Goal: Information Seeking & Learning: Learn about a topic

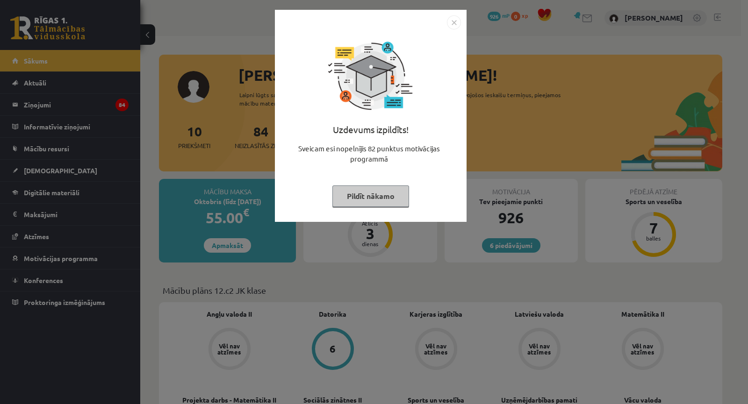
click at [402, 249] on div "Uzdevums izpildīts! Sveicam esi nopelnījis 82 punktus motivācijas programmā Pil…" at bounding box center [374, 202] width 748 height 404
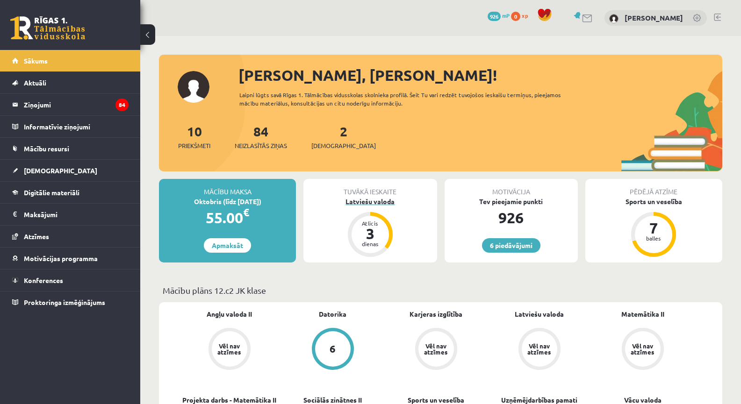
click at [381, 202] on div "Latviešu valoda" at bounding box center [369, 202] width 133 height 10
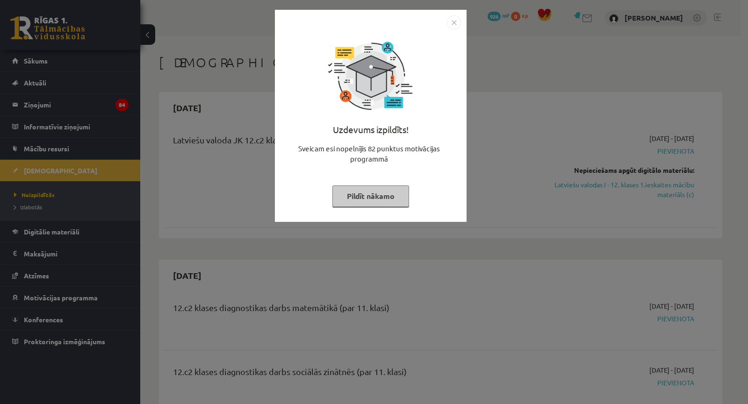
click at [397, 252] on div "Uzdevums izpildīts! Sveicam esi nopelnījis 82 punktus motivācijas programmā Pil…" at bounding box center [374, 202] width 748 height 404
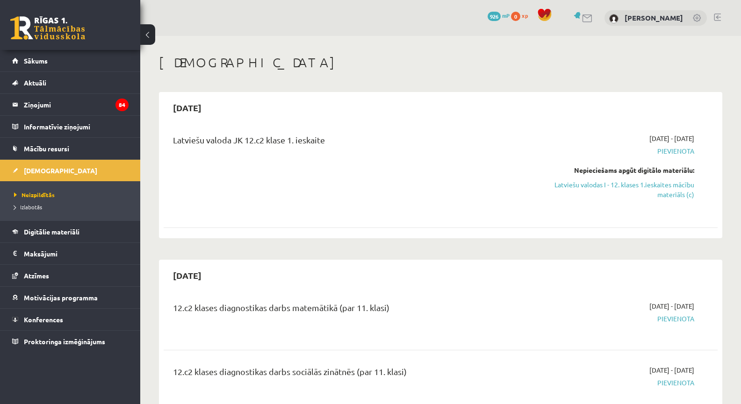
click at [635, 177] on div "Nepieciešams apgūt digitālo materiālu: Latviešu valodas I - 12. klases 1.ieskai…" at bounding box center [611, 182] width 164 height 34
click at [638, 184] on link "Latviešu valodas I - 12. klases 1.ieskaites mācību materiāls (c)" at bounding box center [611, 190] width 164 height 20
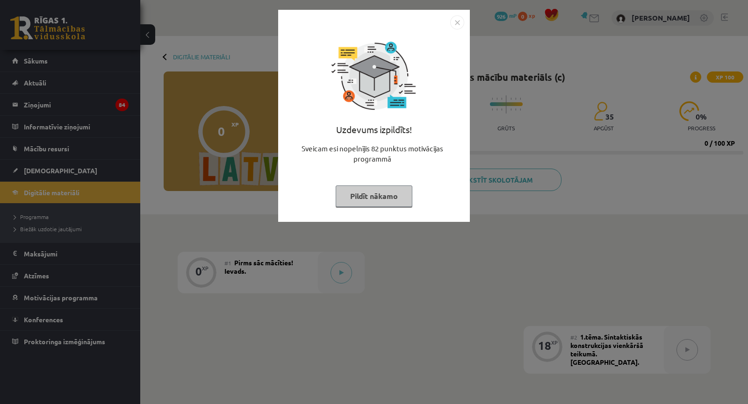
click at [608, 165] on div "Uzdevums izpildīts! Sveicam esi nopelnījis 82 punktus motivācijas programmā Pil…" at bounding box center [374, 202] width 748 height 404
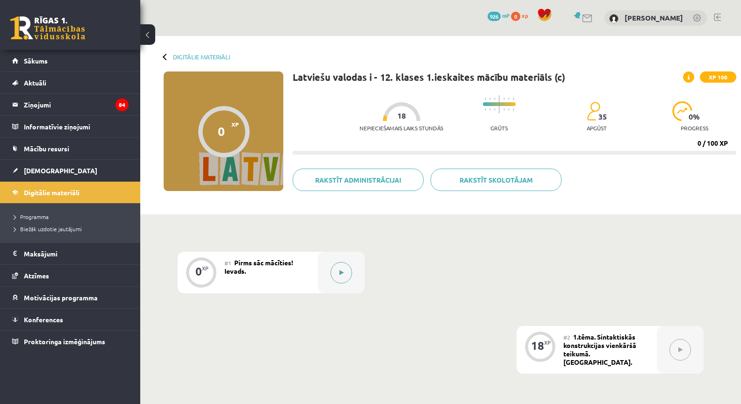
click at [339, 273] on icon at bounding box center [341, 273] width 4 height 6
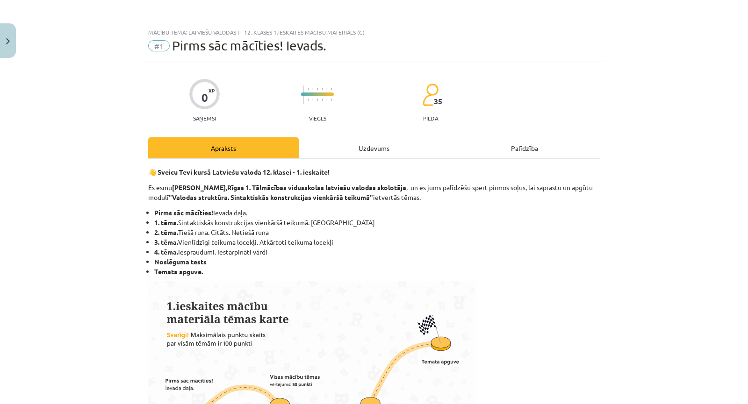
click at [391, 149] on div "Uzdevums" at bounding box center [374, 147] width 150 height 21
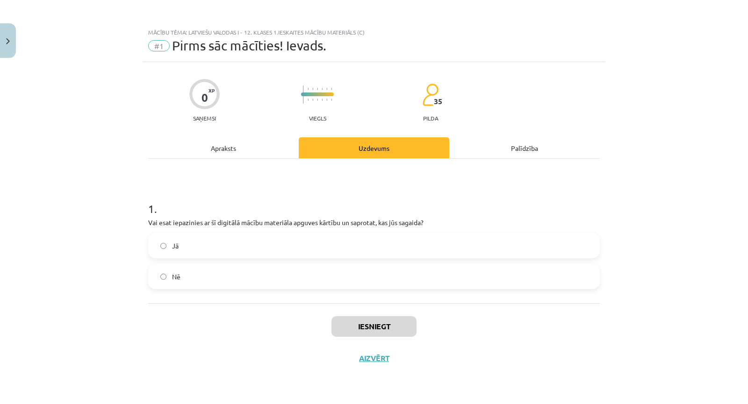
click at [234, 244] on label "Jā" at bounding box center [373, 245] width 449 height 23
click at [248, 143] on div "Apraksts" at bounding box center [223, 147] width 150 height 21
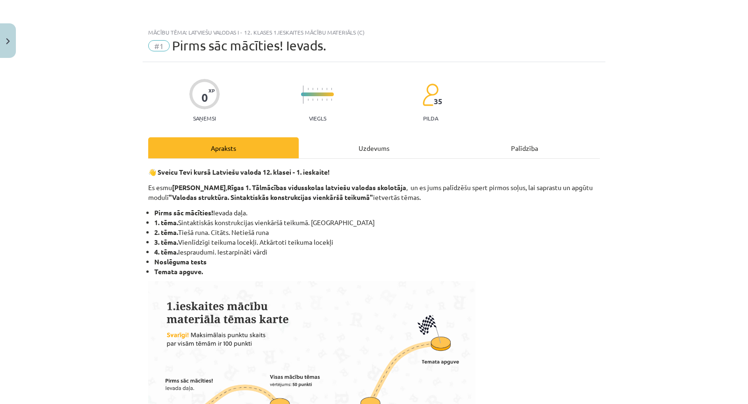
click at [382, 154] on div "Uzdevums" at bounding box center [374, 147] width 150 height 21
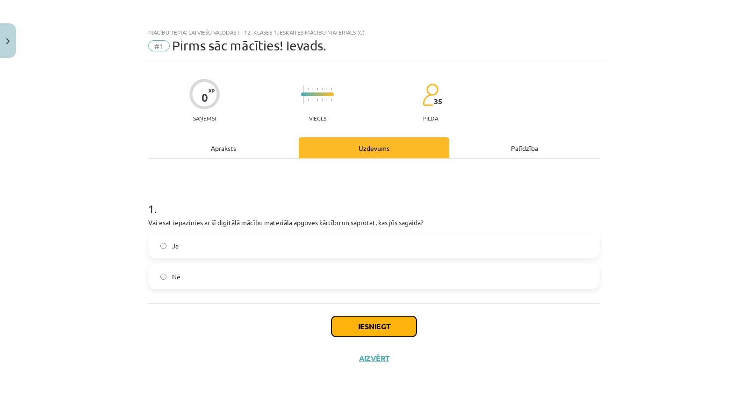
click at [363, 330] on button "Iesniegt" at bounding box center [373, 326] width 85 height 21
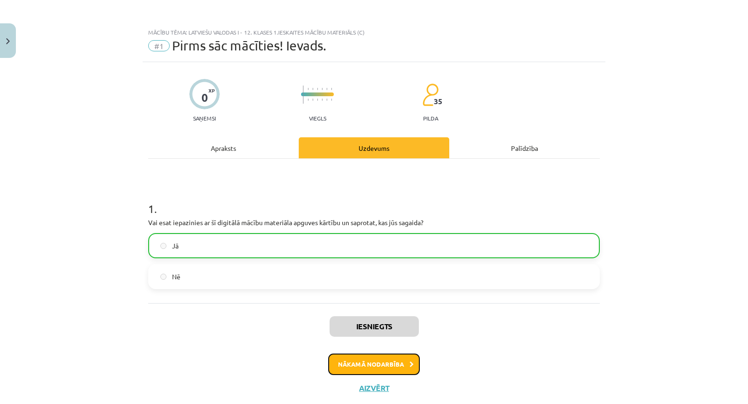
click at [364, 361] on button "Nākamā nodarbība" at bounding box center [374, 364] width 92 height 21
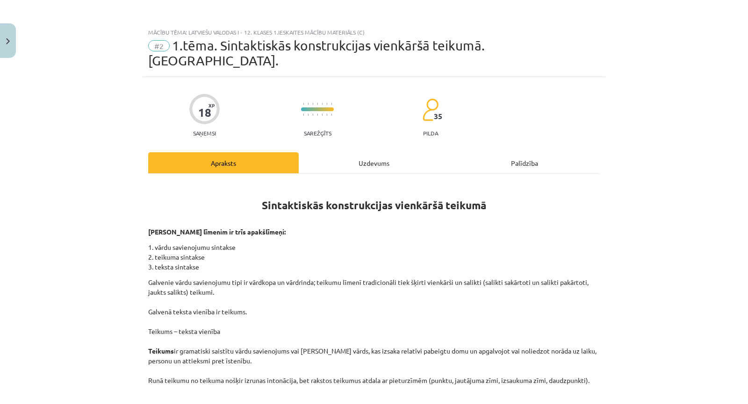
click at [378, 152] on div "Uzdevums" at bounding box center [374, 162] width 150 height 21
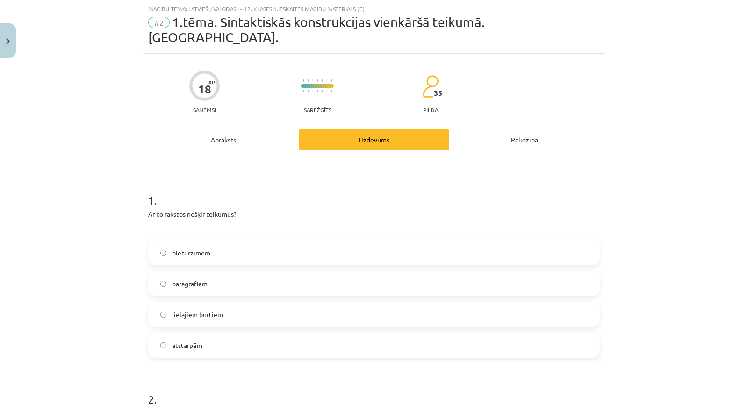
click at [246, 129] on div "Apraksts" at bounding box center [223, 139] width 150 height 21
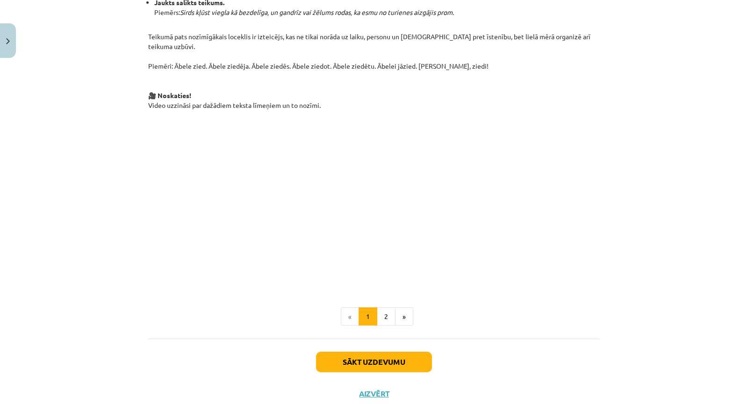
scroll to position [609, 0]
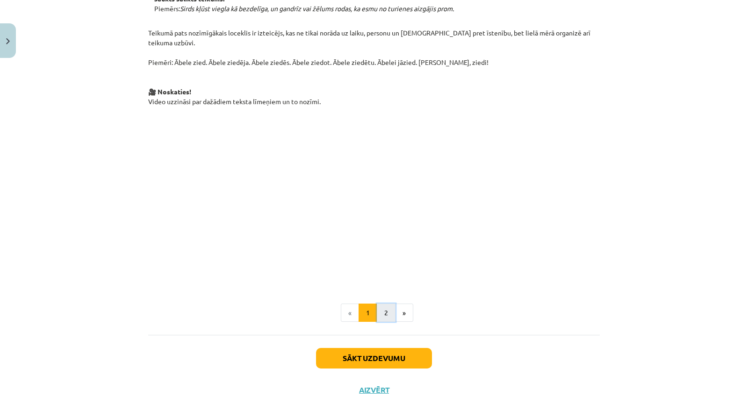
click at [381, 304] on button "2" at bounding box center [386, 313] width 19 height 19
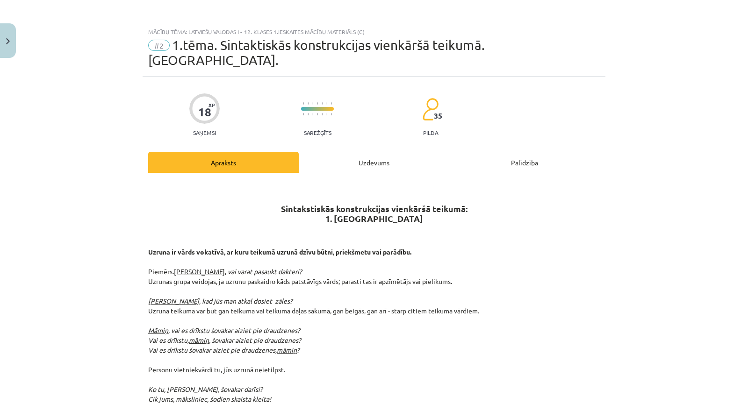
scroll to position [0, 0]
click at [364, 152] on div "Uzdevums" at bounding box center [374, 162] width 150 height 21
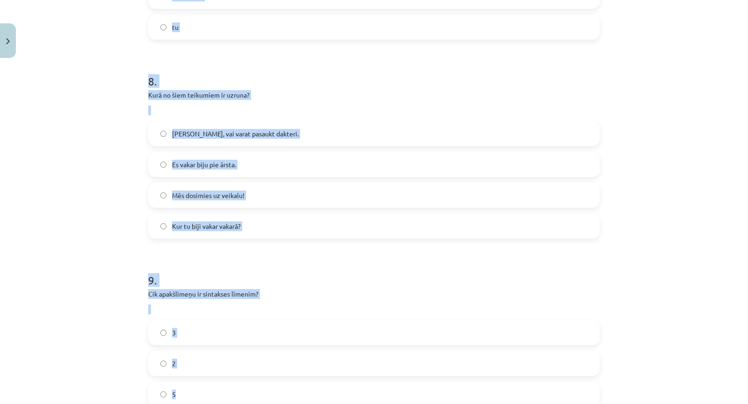
scroll to position [1659, 0]
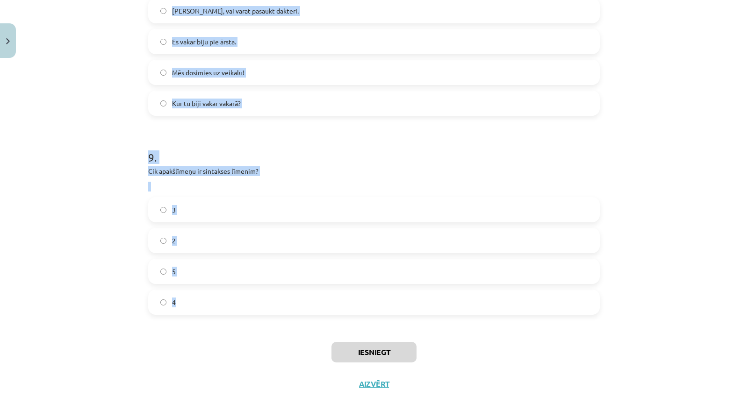
drag, startPoint x: 145, startPoint y: 180, endPoint x: 351, endPoint y: 292, distance: 234.8
copy form "9 . Lo ip dolorsi ametco adipisci? elitseddoei temporincid utlaboree dolorem al…"
click at [250, 166] on p "Cik apakšlīmeņu ir sintakses līmenim?" at bounding box center [373, 171] width 451 height 10
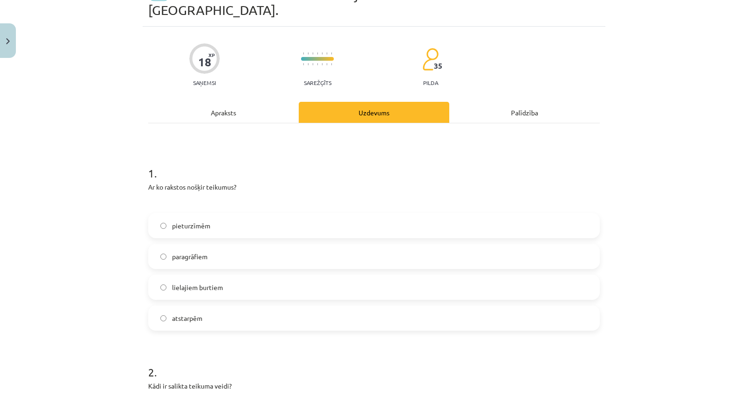
scroll to position [23, 0]
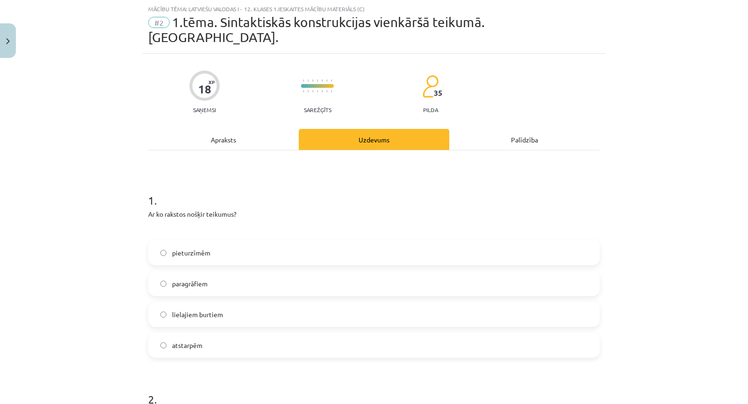
click at [205, 225] on div "1 . Ar ko rakstos nošķir teikumus? pieturzīmēm paragrāfiem lielajiem burtiem at…" at bounding box center [373, 268] width 451 height 180
click at [200, 241] on label "pieturzīmēm" at bounding box center [373, 252] width 449 height 23
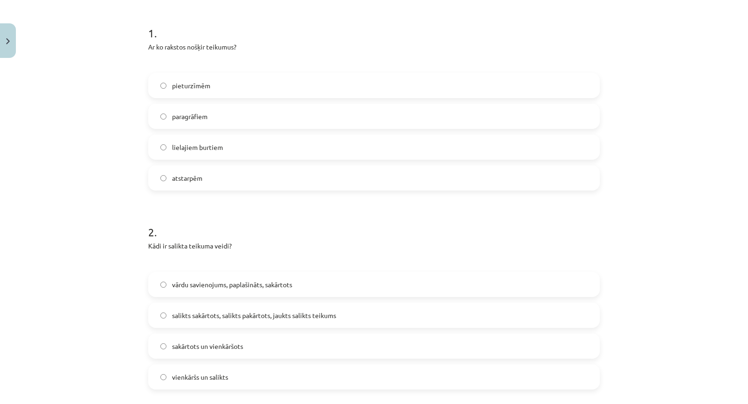
scroll to position [350, 0]
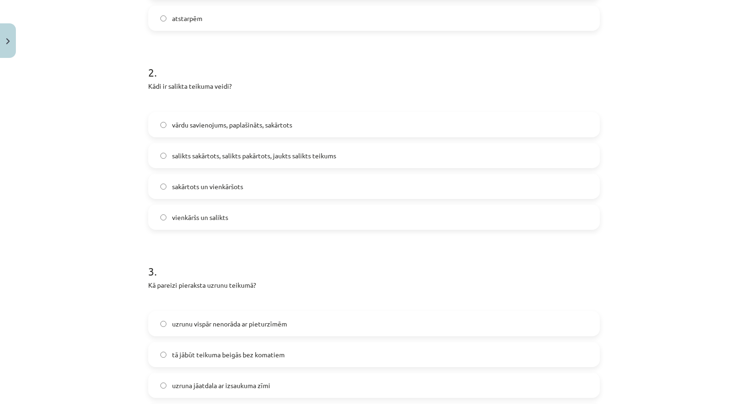
click at [236, 151] on span "salikts sakārtots, salikts pakārtots, jaukts salikts teikums" at bounding box center [254, 156] width 164 height 10
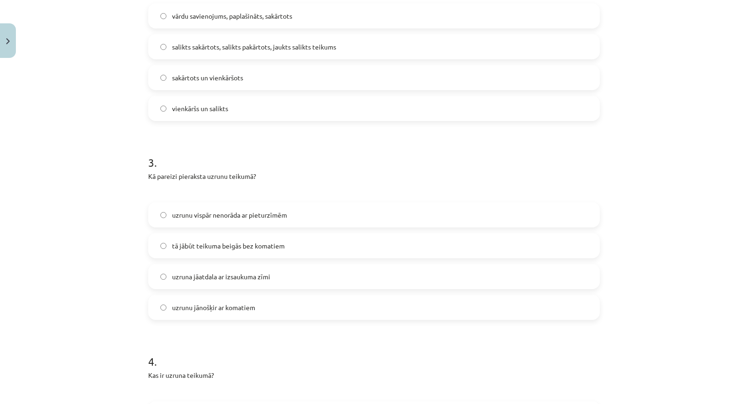
click at [220, 299] on label "uzrunu jānošķir ar komatiem" at bounding box center [373, 307] width 449 height 23
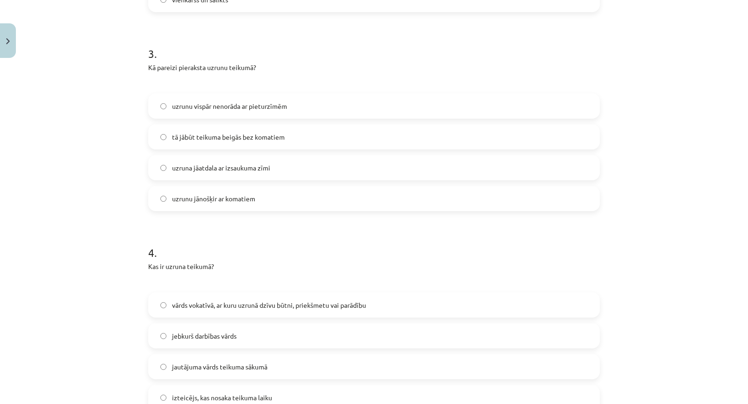
scroll to position [677, 0]
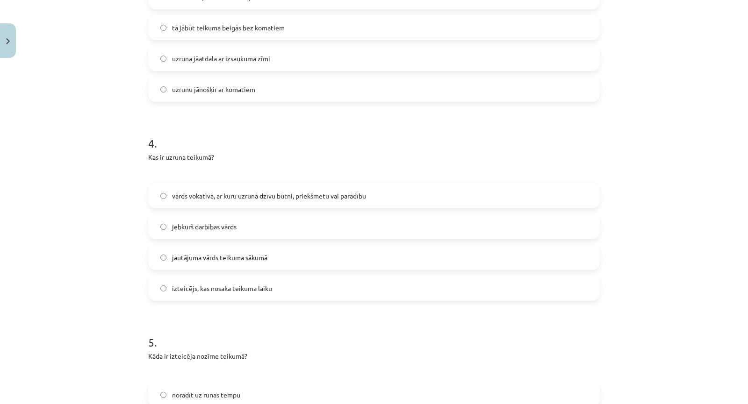
click at [208, 187] on label "vārds vokatīvā, ar kuru uzrunā dzīvu būtni, priekšmetu vai parādību" at bounding box center [373, 195] width 449 height 23
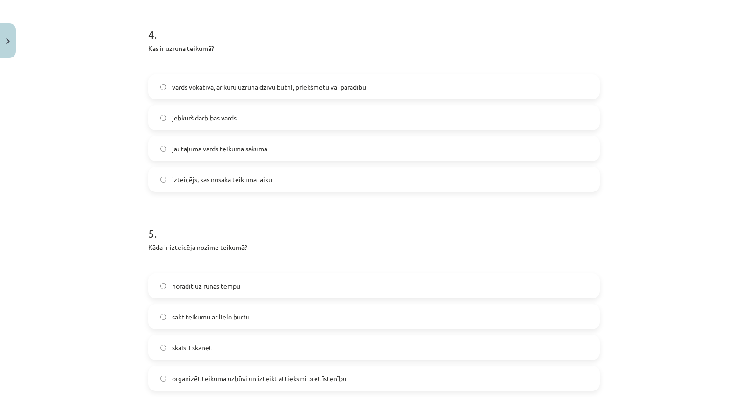
scroll to position [895, 0]
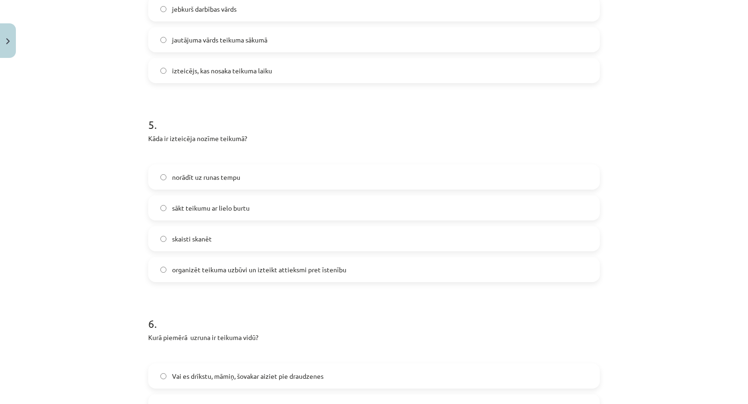
click at [221, 265] on span "organizēt teikuma uzbūvi un izteikt attieksmi pret īstenību" at bounding box center [259, 270] width 174 height 10
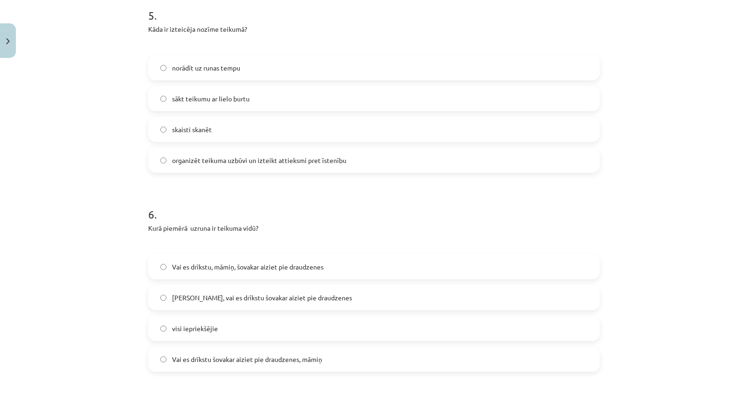
click at [208, 324] on span "visi iepriekšējie" at bounding box center [195, 329] width 46 height 10
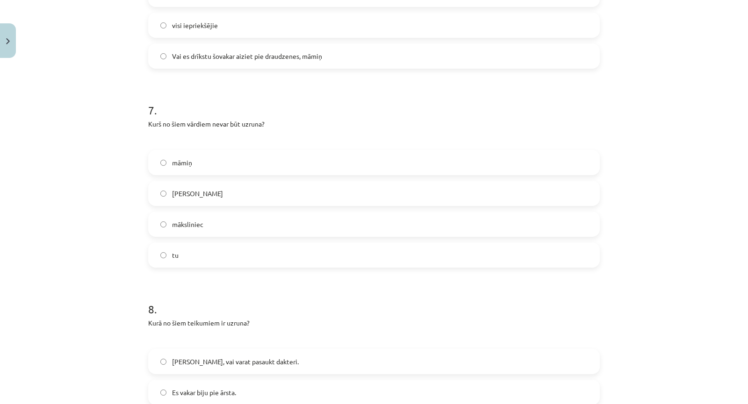
scroll to position [1332, 0]
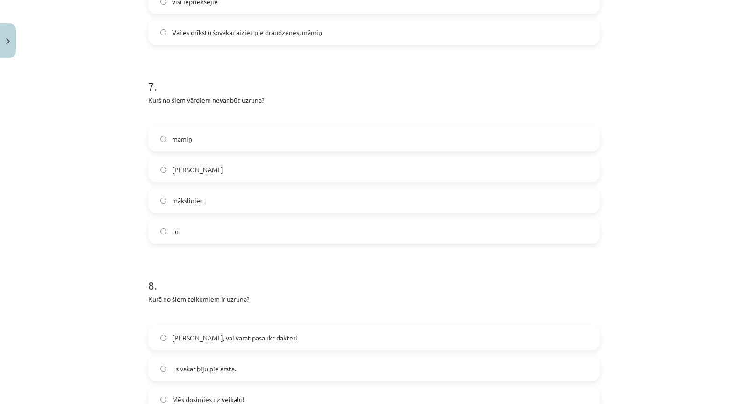
click at [199, 220] on label "tu" at bounding box center [373, 231] width 449 height 23
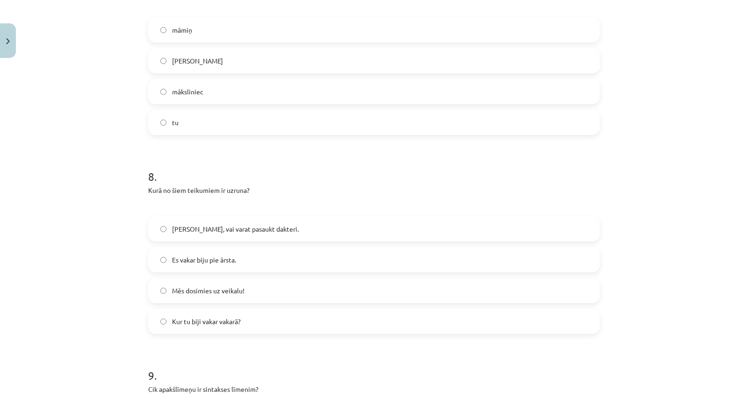
click at [214, 224] on span "[PERSON_NAME], vai varat pasaukt dakteri." at bounding box center [235, 229] width 127 height 10
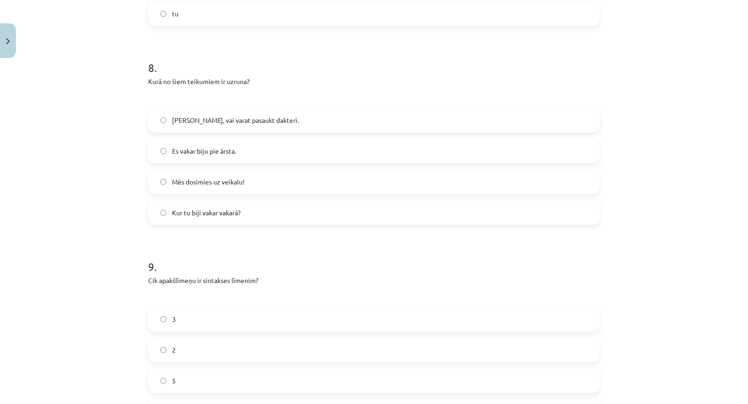
scroll to position [1663, 0]
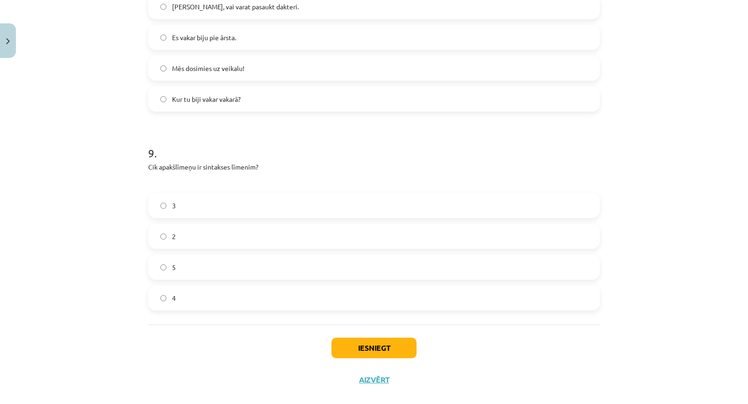
click at [174, 257] on label "5" at bounding box center [373, 267] width 449 height 23
click at [187, 194] on label "3" at bounding box center [373, 205] width 449 height 23
click at [375, 338] on button "Iesniegt" at bounding box center [373, 348] width 85 height 21
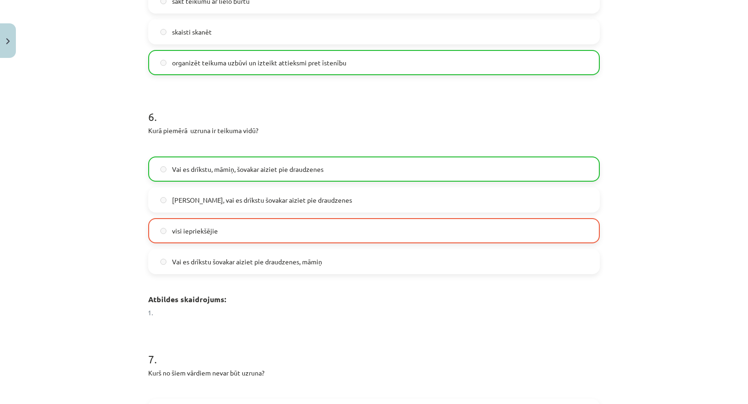
scroll to position [1090, 0]
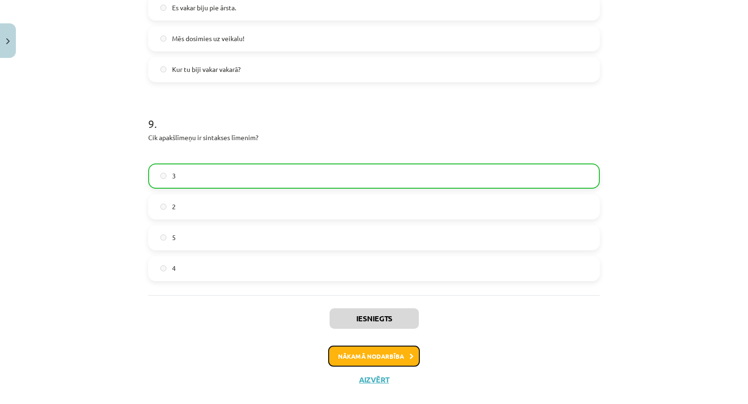
click at [378, 346] on button "Nākamā nodarbība" at bounding box center [374, 356] width 92 height 21
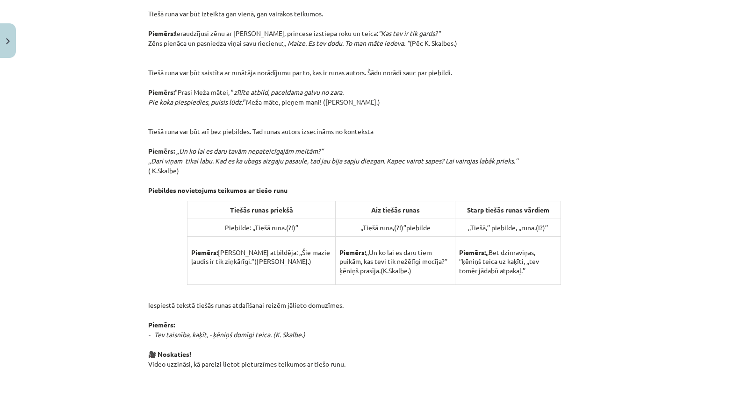
scroll to position [656, 0]
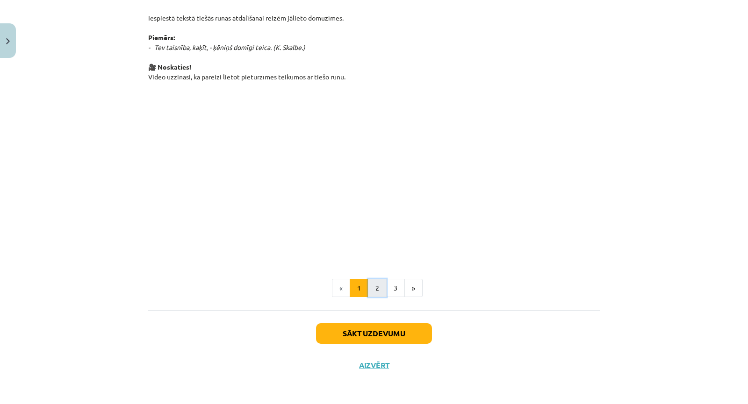
click at [371, 286] on button "2" at bounding box center [377, 288] width 19 height 19
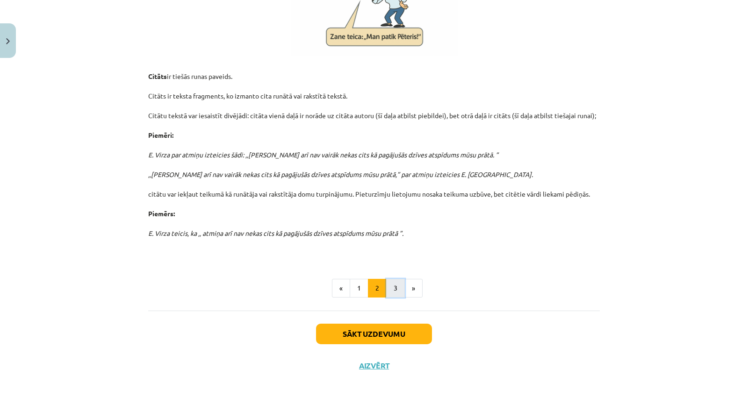
click at [391, 286] on button "3" at bounding box center [395, 288] width 19 height 19
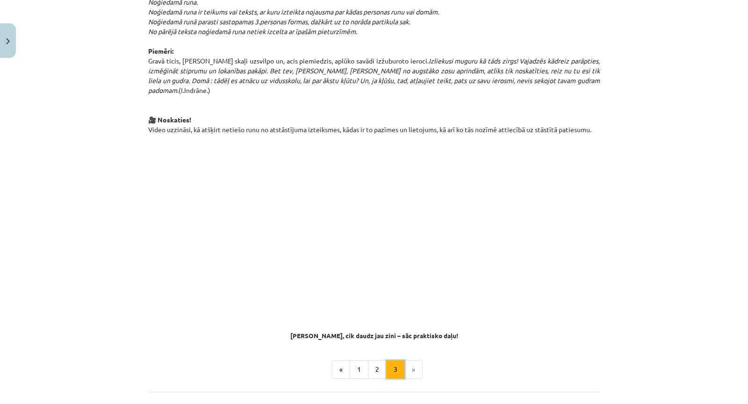
scroll to position [678, 0]
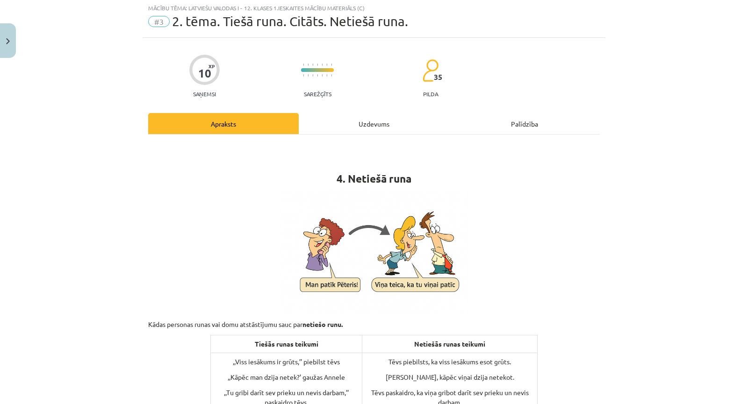
click at [363, 129] on div "Uzdevums" at bounding box center [374, 123] width 150 height 21
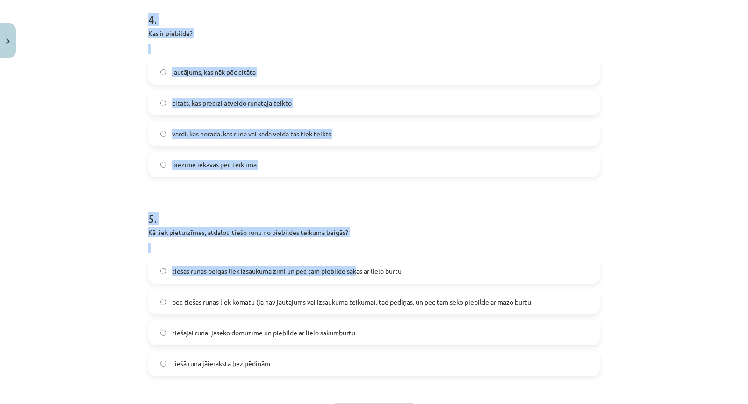
scroll to position [867, 0]
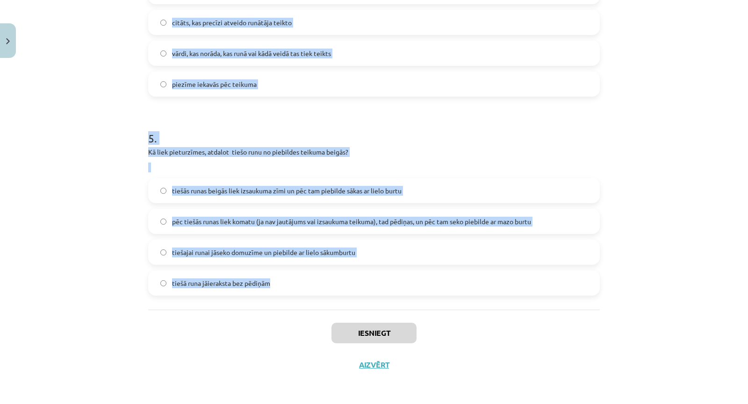
drag, startPoint x: 132, startPoint y: 175, endPoint x: 349, endPoint y: 286, distance: 244.1
click at [349, 286] on div "Mācību tēma: Latviešu valodas i - 12. klases 1.ieskaites mācību materiāls (c) #…" at bounding box center [374, 202] width 748 height 404
copy form "4 . Lor ipsumd si ametcons, adipiscinge seddo eius temporinc utla? et dolor mag…"
click at [325, 156] on p "Kā liek pieturzīmes, atdalot tiešo runu no piebildes teikuma beigās?" at bounding box center [373, 152] width 451 height 10
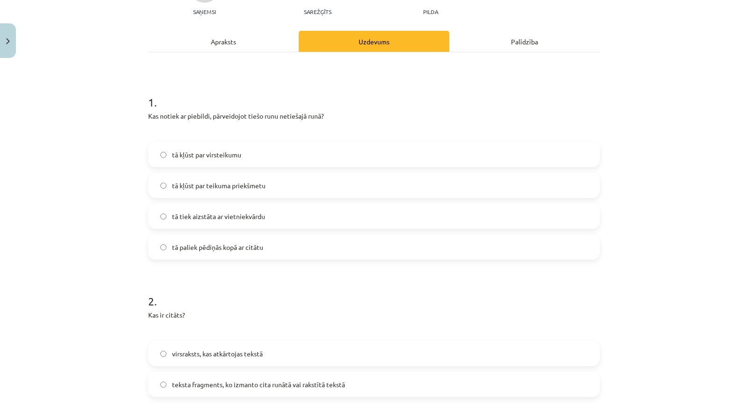
scroll to position [0, 0]
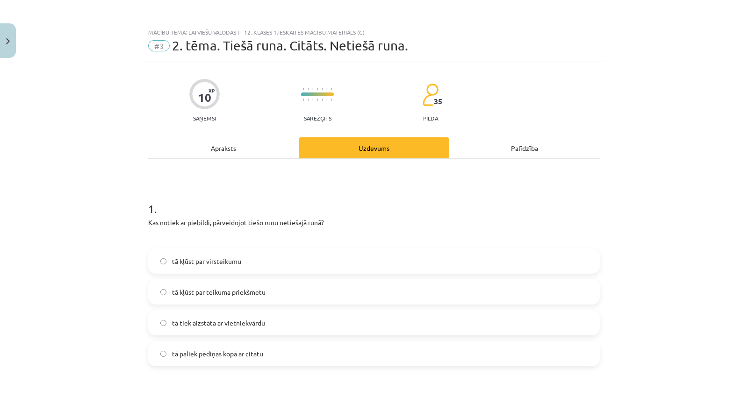
click at [196, 258] on span "tā kļūst par virsteikumu" at bounding box center [206, 262] width 69 height 10
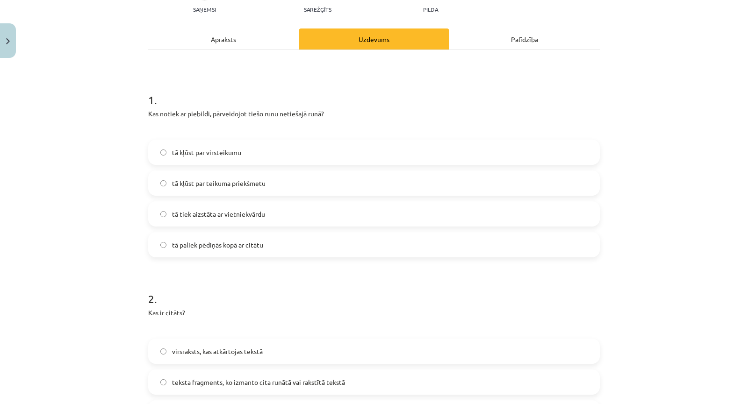
scroll to position [218, 0]
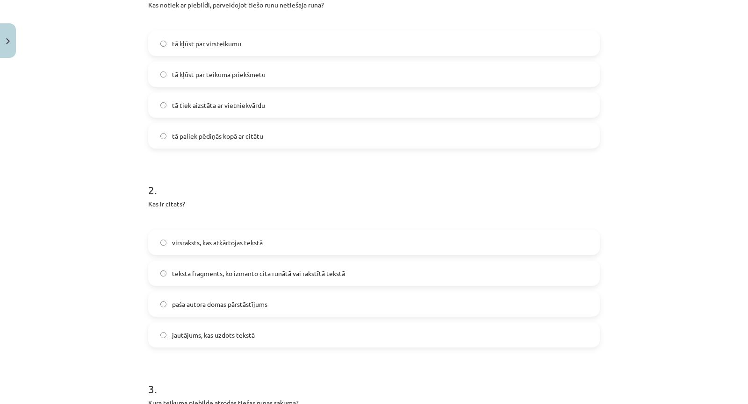
click at [248, 268] on label "teksta fragments, ko izmanto cita runātā vai rakstītā tekstā" at bounding box center [373, 273] width 449 height 23
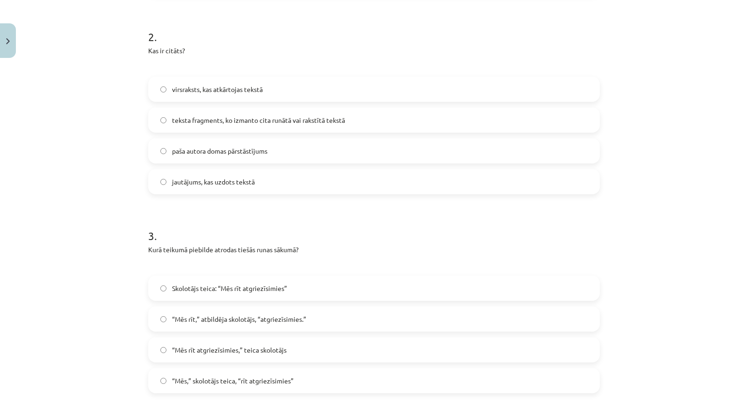
scroll to position [436, 0]
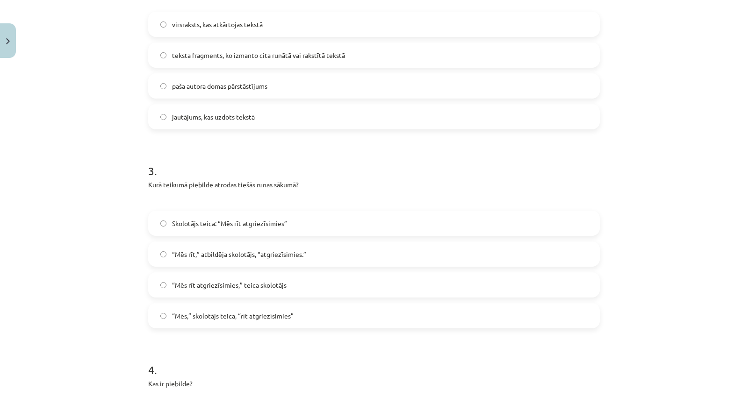
click at [213, 220] on span "Skolotājs teica: “Mēs rīt atgriezīsimies”" at bounding box center [229, 224] width 115 height 10
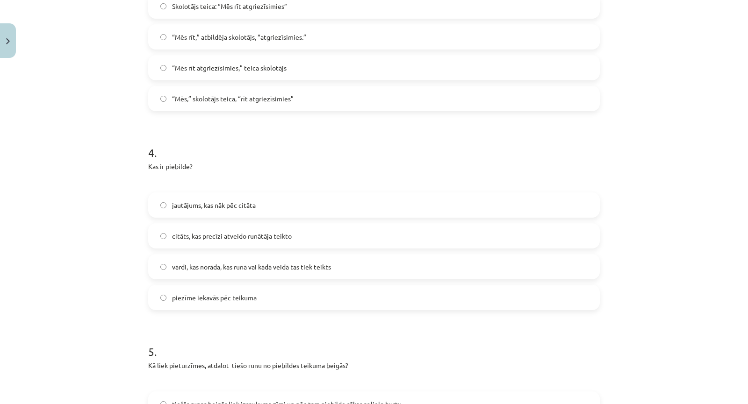
scroll to position [654, 0]
click at [191, 264] on span "vārdi, kas norāda, kas runā vai kādā veidā tas tiek teikts" at bounding box center [251, 266] width 159 height 10
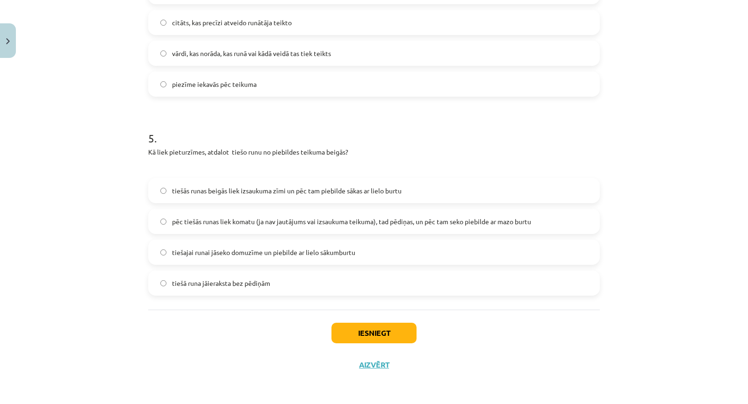
click at [197, 231] on label "pēc tiešās runas liek komatu (ja nav jautājums vai izsaukuma teikuma), tad pēdi…" at bounding box center [373, 221] width 449 height 23
click at [339, 324] on button "Iesniegt" at bounding box center [373, 333] width 85 height 21
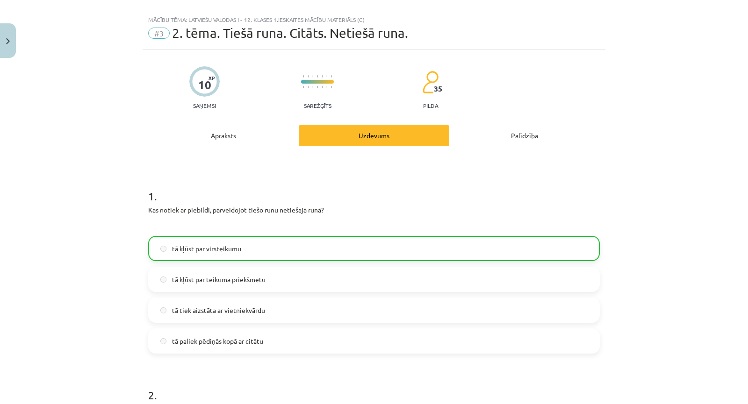
scroll to position [0, 0]
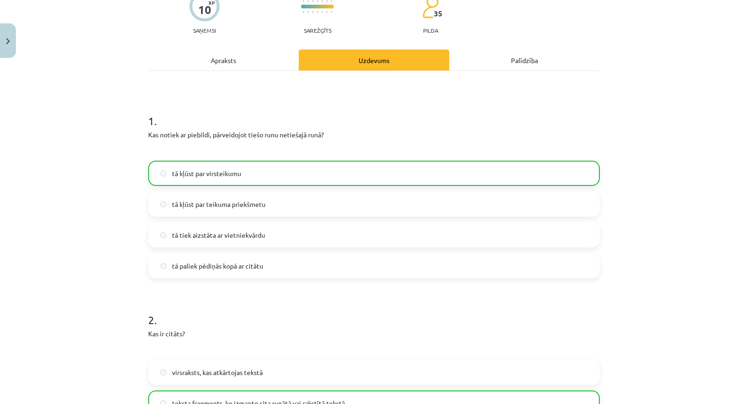
drag, startPoint x: 245, startPoint y: 264, endPoint x: 248, endPoint y: 257, distance: 6.9
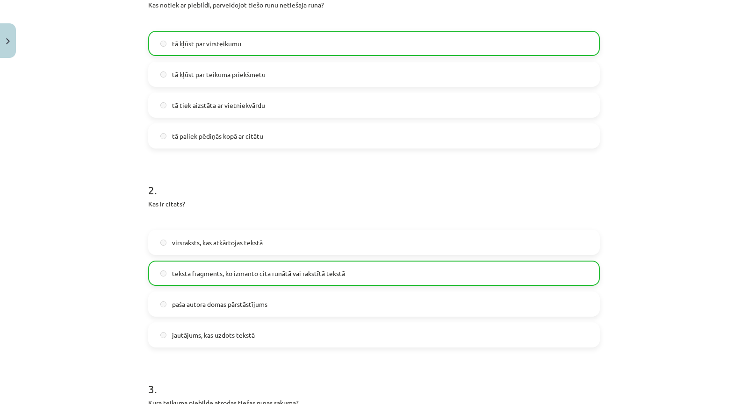
scroll to position [872, 0]
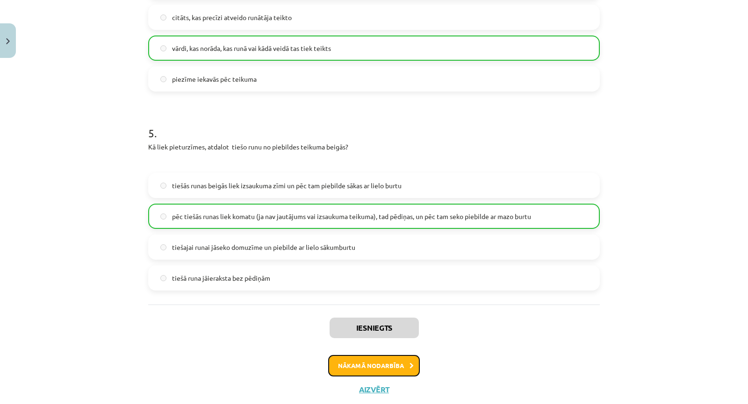
click at [339, 358] on button "Nākamā nodarbība" at bounding box center [374, 365] width 92 height 21
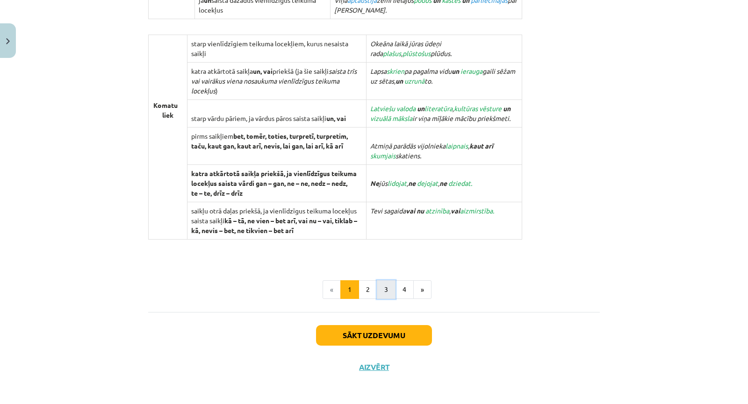
click at [377, 292] on button "3" at bounding box center [386, 289] width 19 height 19
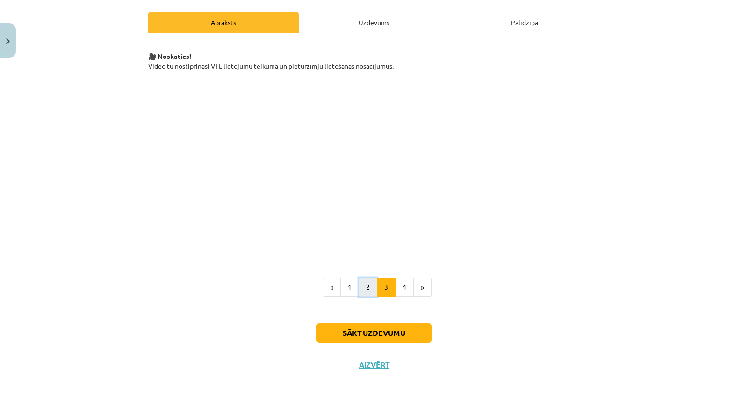
click at [367, 291] on button "2" at bounding box center [367, 287] width 19 height 19
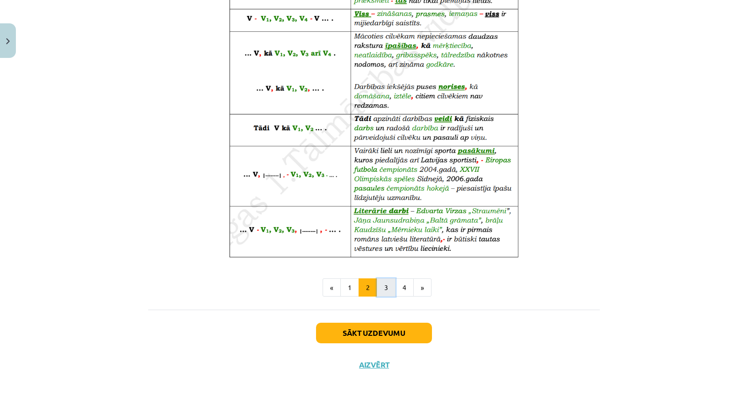
click at [377, 289] on button "3" at bounding box center [386, 287] width 19 height 19
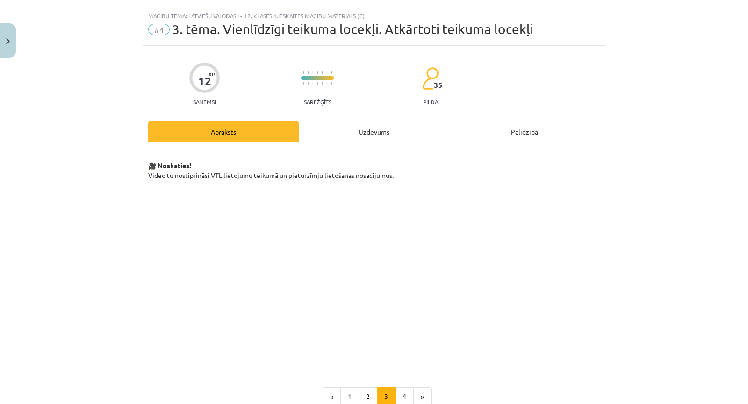
click at [347, 137] on div "Uzdevums" at bounding box center [374, 131] width 150 height 21
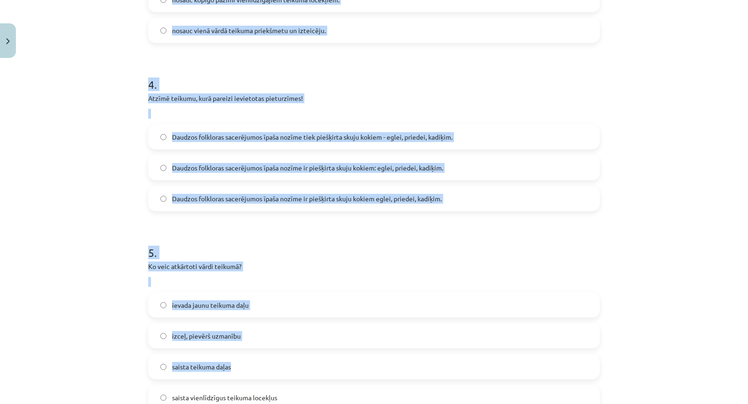
scroll to position [942, 0]
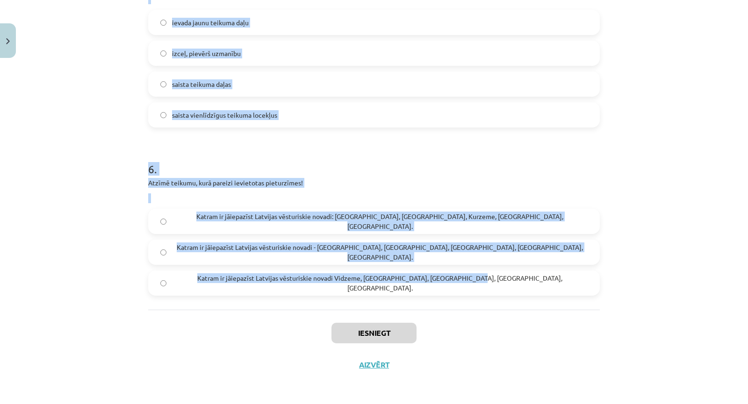
drag, startPoint x: 152, startPoint y: 185, endPoint x: 442, endPoint y: 296, distance: 310.3
drag, startPoint x: 273, startPoint y: 186, endPoint x: 292, endPoint y: 192, distance: 19.4
click at [292, 192] on div "Atzīmē teikumu, kurā pareizi ievietotas pieturzīmes!" at bounding box center [373, 190] width 451 height 25
copy form "2 . Lor ips dol sitametcons adipisc elitsed? doeiu, tem incididun utlab et do m…"
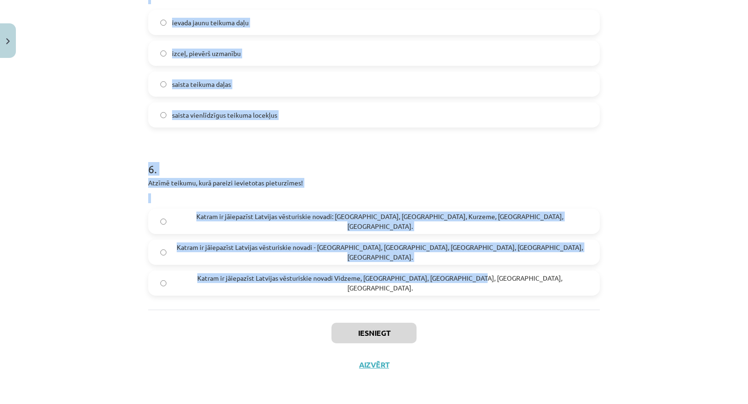
click at [302, 179] on p "Atzīmē teikumu, kurā pareizi ievietotas pieturzīmes!" at bounding box center [373, 183] width 451 height 10
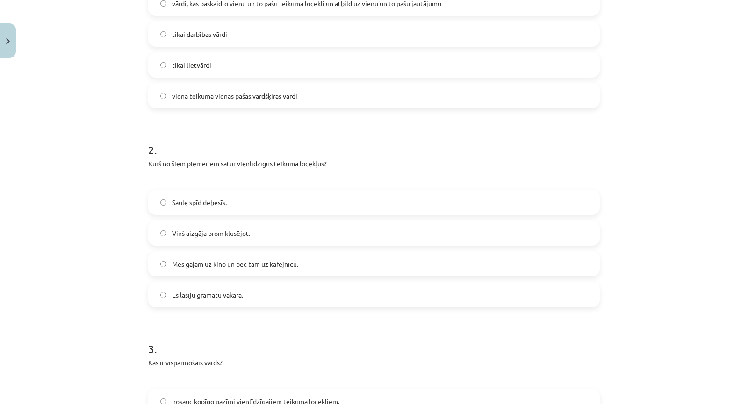
scroll to position [0, 0]
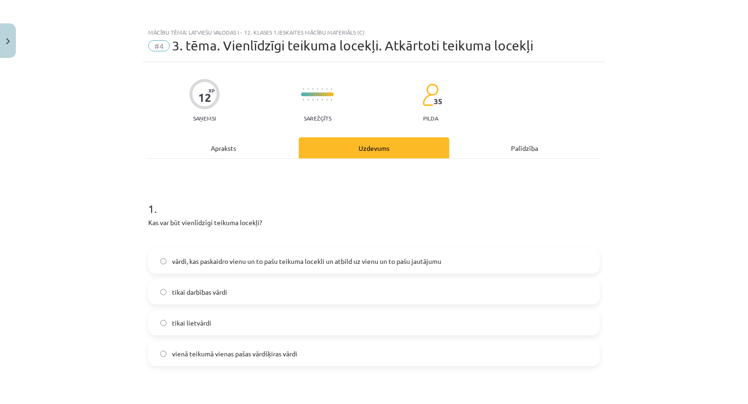
click at [220, 266] on span "vārdi, kas paskaidro vienu un to pašu teikuma locekli un atbild uz vienu un to …" at bounding box center [306, 262] width 269 height 10
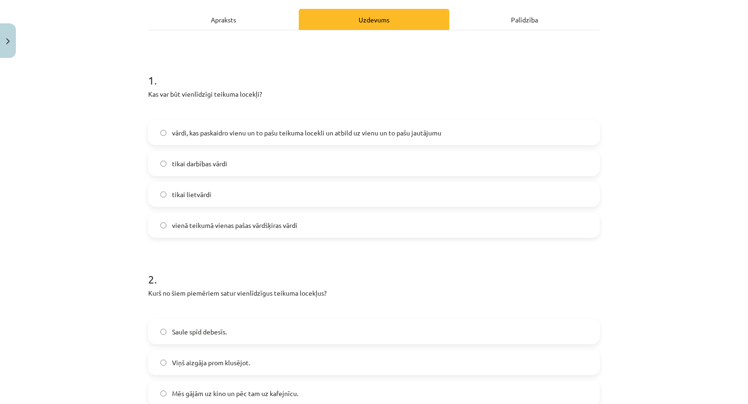
scroll to position [218, 0]
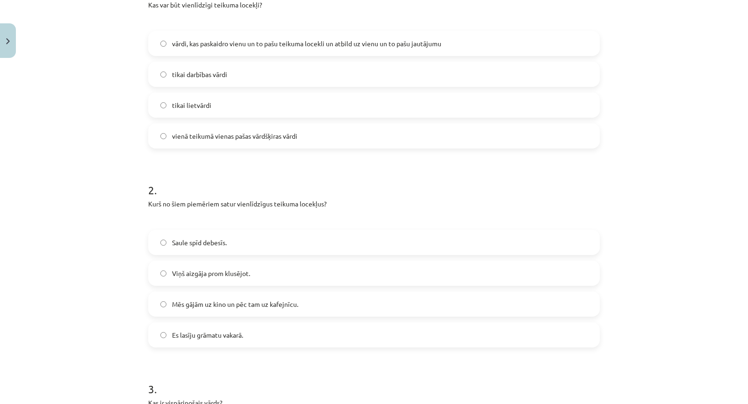
click at [207, 300] on span "Mēs gājām uz kino un pēc tam uz kafejnīcu." at bounding box center [235, 304] width 126 height 10
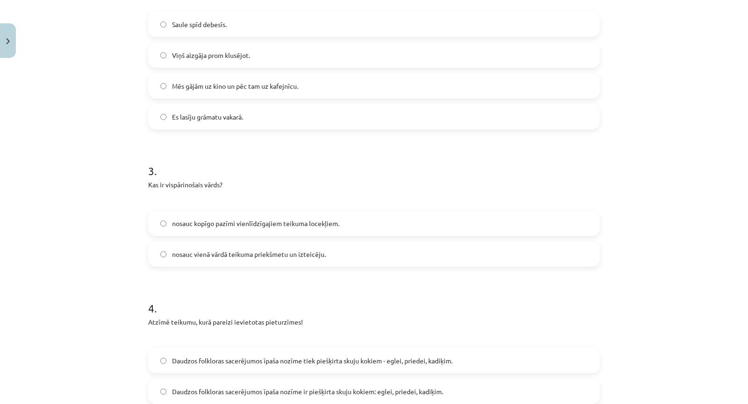
click at [221, 225] on span "nosauc kopīgo pazīmi vienlīdzīgajiem teikuma locekļiem." at bounding box center [255, 224] width 167 height 10
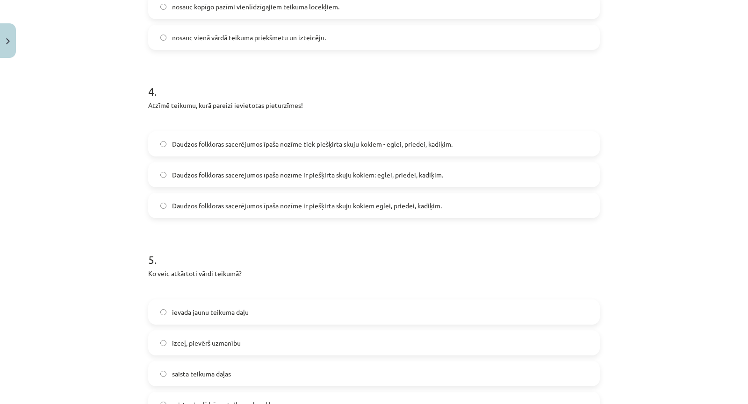
scroll to position [654, 0]
click at [215, 174] on span "Daudzos folkloras sacerējumos īpaša nozīme ir piešķirta skuju kokiem: eglei, pr…" at bounding box center [307, 174] width 271 height 10
click at [214, 199] on label "Daudzos folkloras sacerējumos īpaša nozīme ir piešķirta skuju kokiem eglei, pri…" at bounding box center [373, 204] width 449 height 23
click at [224, 183] on label "Daudzos folkloras sacerējumos īpaša nozīme ir piešķirta skuju kokiem: eglei, pr…" at bounding box center [373, 173] width 449 height 23
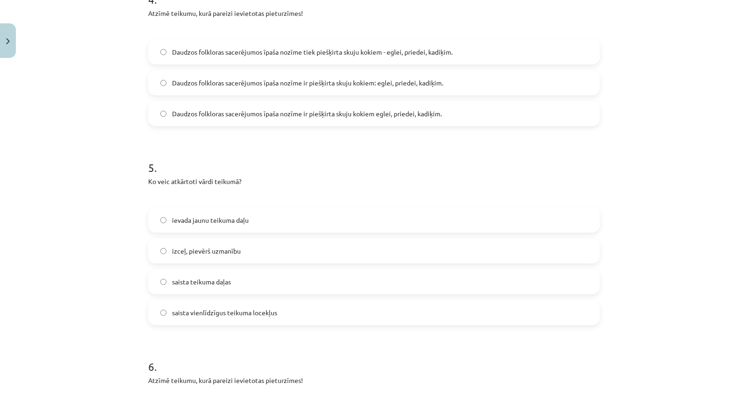
scroll to position [763, 0]
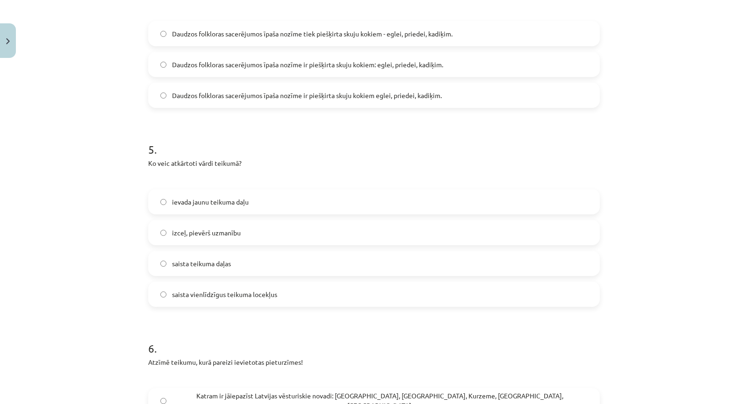
click at [202, 236] on span "izceļ, pievērš uzmanību" at bounding box center [206, 233] width 69 height 10
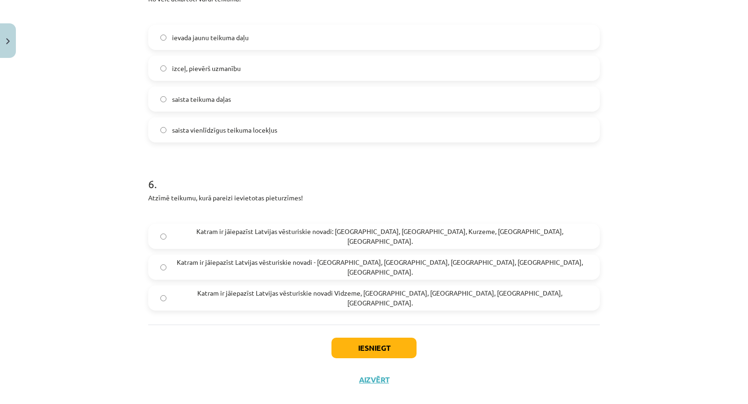
scroll to position [942, 0]
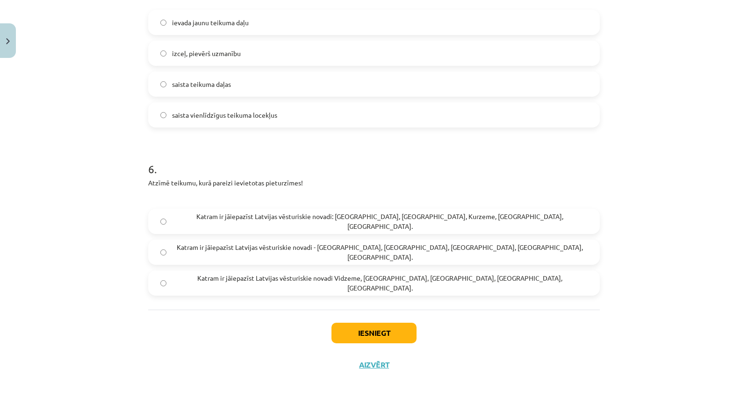
click at [280, 285] on span "Katram ir jāiepazīst Latvijas vēsturiskie novadi Vidzeme, [GEOGRAPHIC_DATA], [G…" at bounding box center [379, 283] width 415 height 20
click at [250, 221] on span "Katram ir jāiepazīst Latvijas vēsturiskie novadi: [GEOGRAPHIC_DATA], [GEOGRAPHI…" at bounding box center [379, 222] width 415 height 20
click at [335, 323] on button "Iesniegt" at bounding box center [373, 333] width 85 height 21
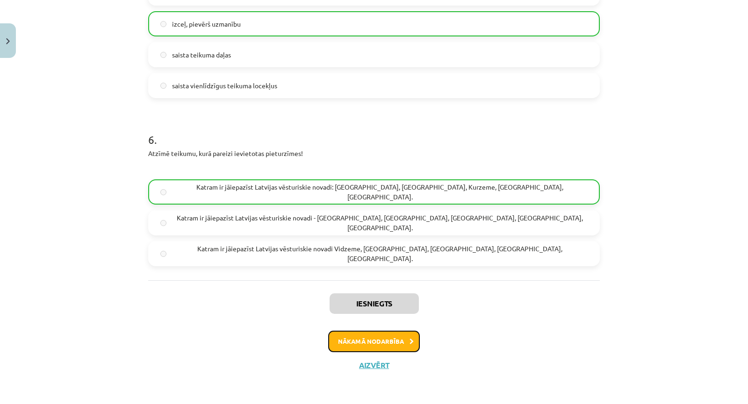
click at [379, 335] on button "Nākamā nodarbība" at bounding box center [374, 341] width 92 height 21
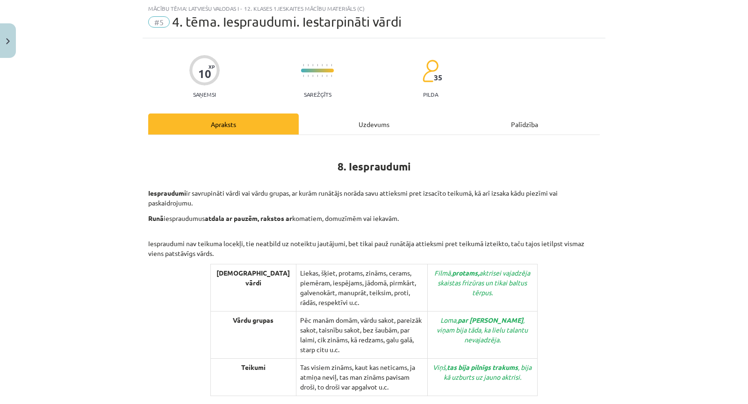
scroll to position [23, 0]
click at [362, 121] on div "Uzdevums" at bounding box center [374, 124] width 150 height 21
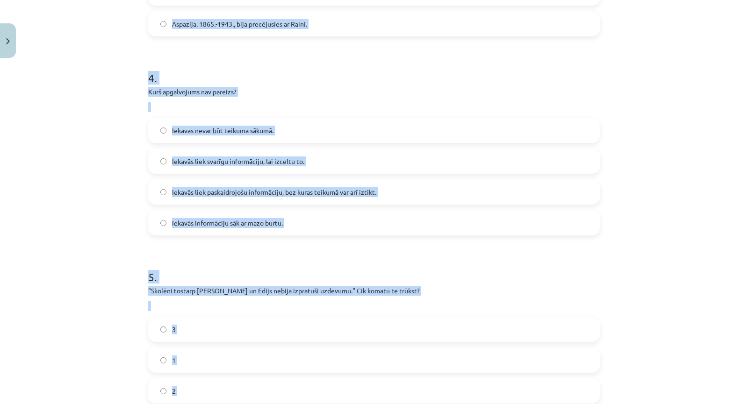
scroll to position [867, 0]
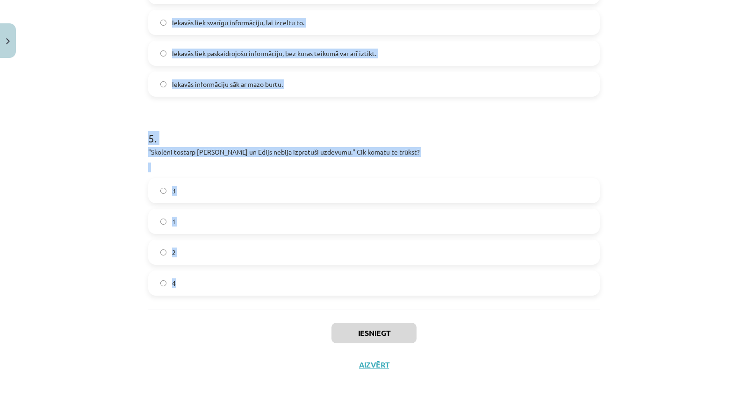
drag, startPoint x: 111, startPoint y: 171, endPoint x: 339, endPoint y: 296, distance: 260.1
click at [339, 296] on div "Mācību tēma: Latviešu valodas i - 12. klases 1.ieskaites mācību materiāls (c) #…" at bounding box center [374, 202] width 748 height 404
copy form "1 . Kurš no šiem nav iesprauduma vārds? Manuprāt Domājams [GEOGRAPHIC_DATA] Pir…"
click at [349, 152] on p ""Skolēni tostarp [PERSON_NAME] un Edijs nebija izpratuši uzdevumu." Cik komatu …" at bounding box center [373, 152] width 451 height 10
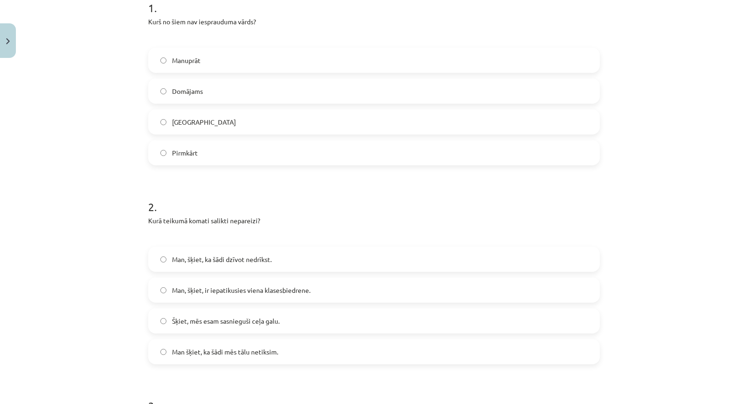
scroll to position [103, 0]
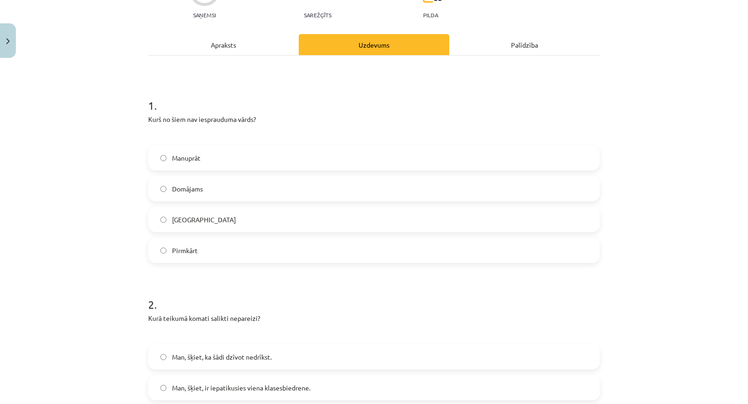
click at [194, 224] on span "[GEOGRAPHIC_DATA]" at bounding box center [204, 220] width 64 height 10
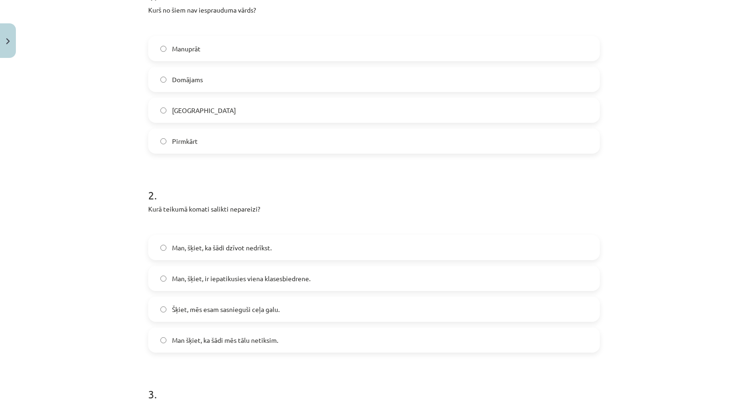
click at [227, 250] on span "Man, šķiet, ka šādi dzīvot nedrīkst." at bounding box center [222, 248] width 100 height 10
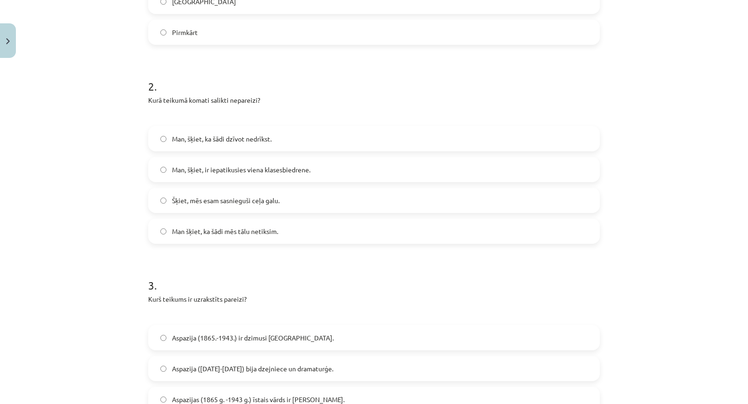
scroll to position [430, 0]
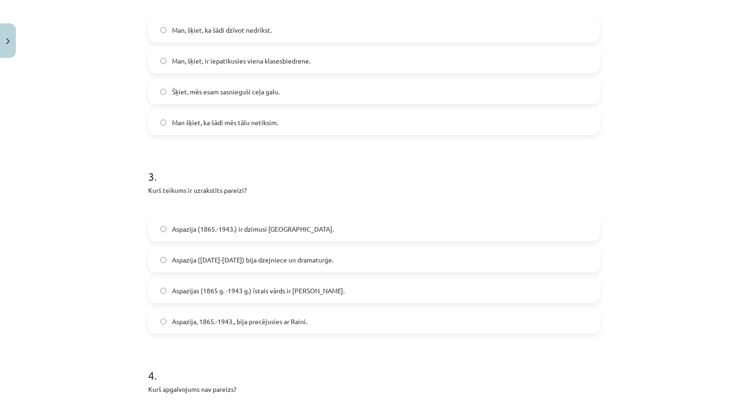
click at [244, 265] on label "Aspazija ([DATE]-[DATE]) bija dzejniece un dramaturģe." at bounding box center [373, 259] width 449 height 23
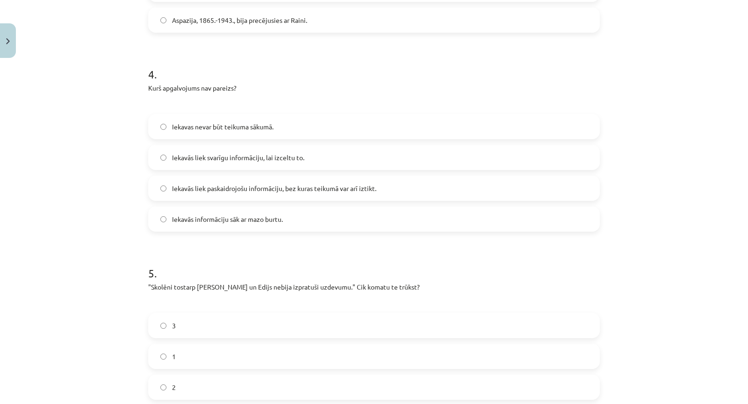
scroll to position [757, 0]
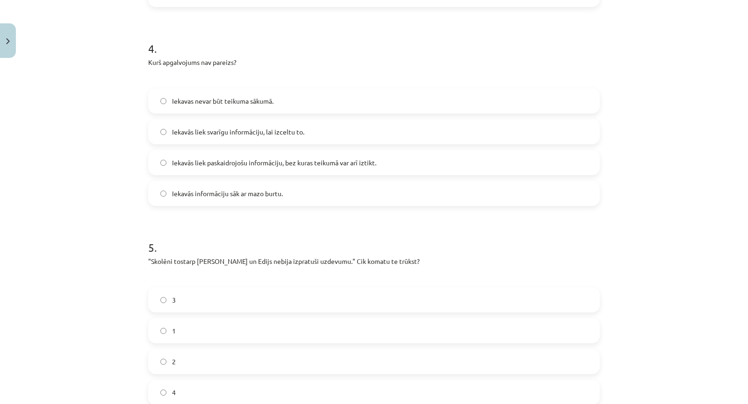
click at [268, 98] on span "Iekavas nevar būt teikuma sākumā." at bounding box center [222, 101] width 101 height 10
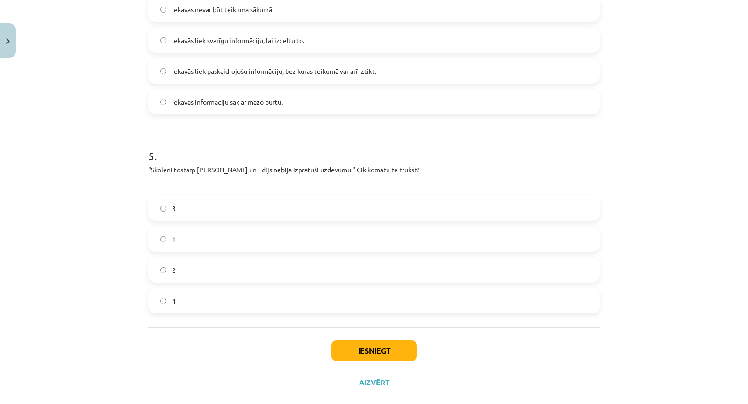
scroll to position [867, 0]
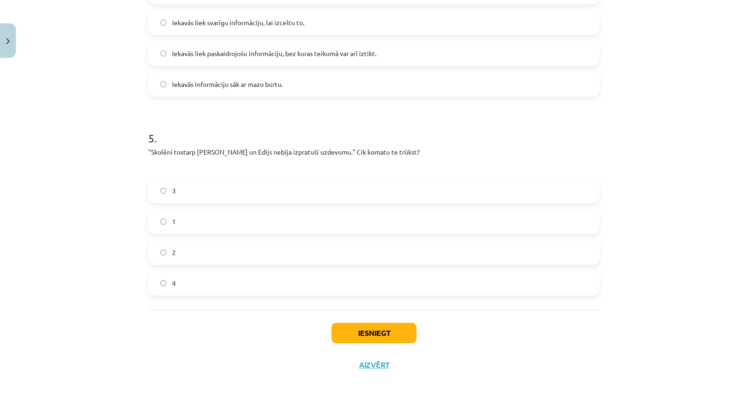
click at [176, 255] on label "2" at bounding box center [373, 252] width 449 height 23
click at [365, 331] on button "Iesniegt" at bounding box center [373, 333] width 85 height 21
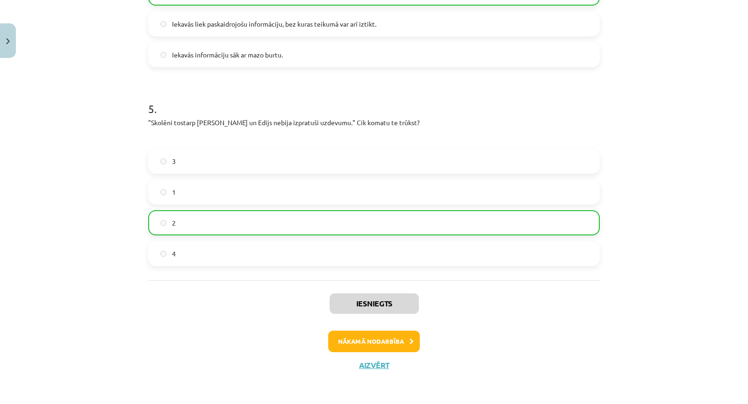
scroll to position [678, 0]
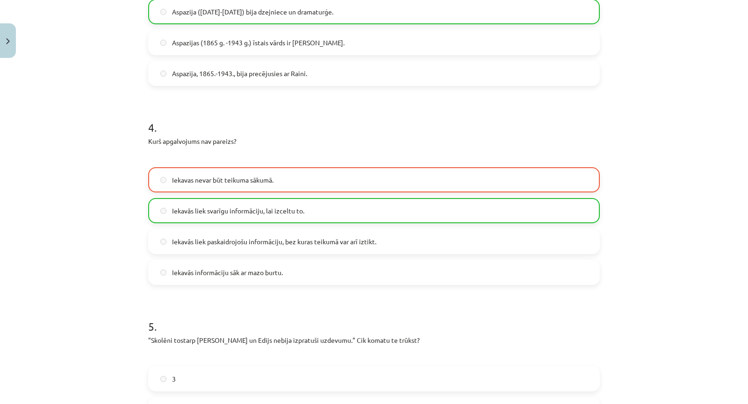
click at [236, 209] on span "Iekavās liek svarīgu informāciju, lai izceltu to." at bounding box center [238, 211] width 132 height 10
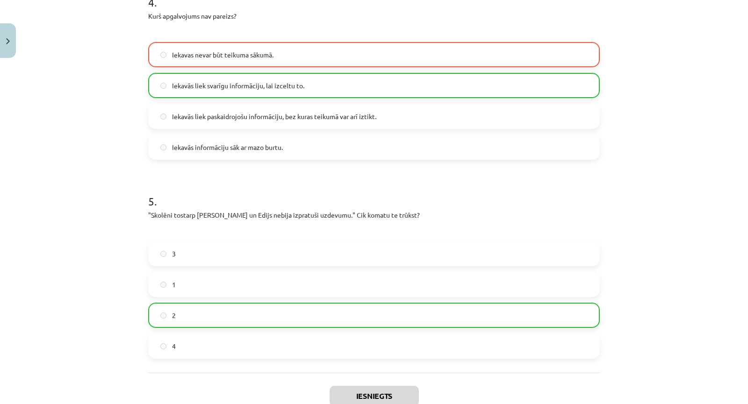
scroll to position [896, 0]
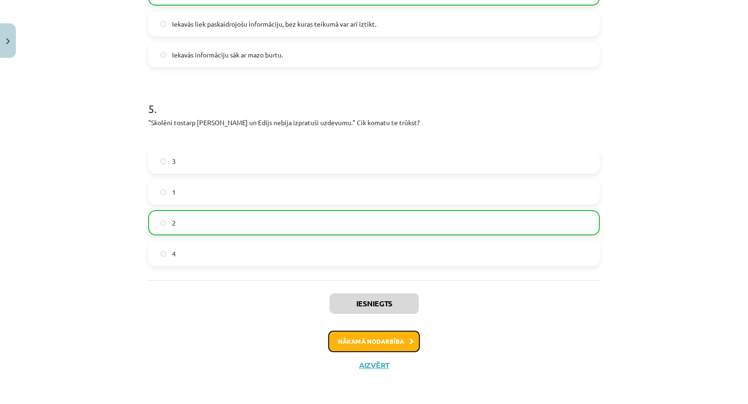
click at [379, 339] on button "Nākamā nodarbība" at bounding box center [374, 341] width 92 height 21
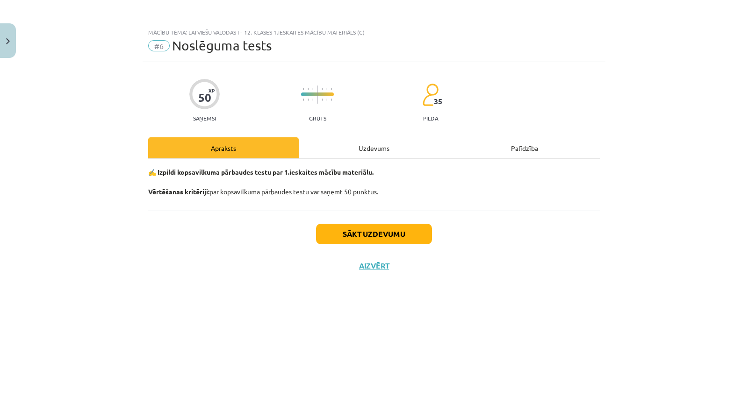
scroll to position [0, 0]
click at [364, 160] on div "✍️ Izpildi kopsavilkuma pārbaudes testu par 1.ieskaites mācību materiālu. Vērtē…" at bounding box center [373, 185] width 451 height 52
click at [365, 150] on div "Uzdevums" at bounding box center [374, 147] width 150 height 21
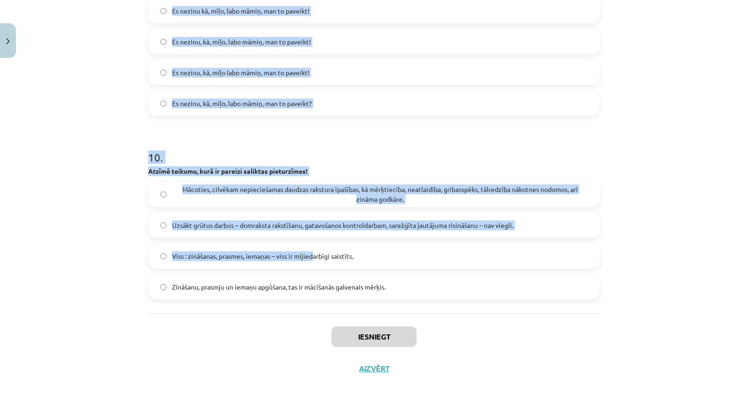
scroll to position [1708, 0]
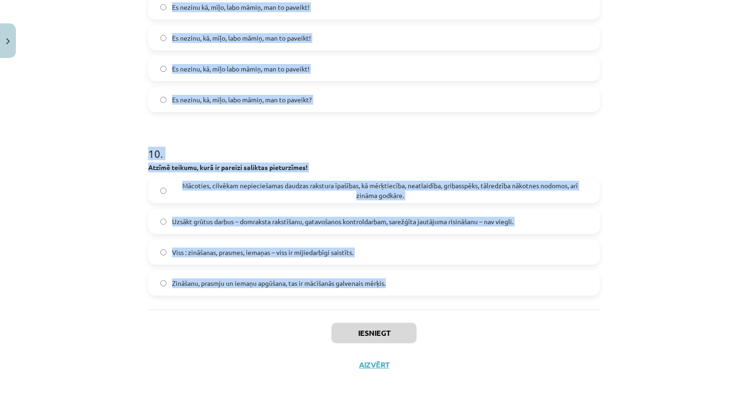
drag, startPoint x: 135, startPoint y: 188, endPoint x: 439, endPoint y: 290, distance: 320.2
click at [439, 290] on div "Mācību tēma: Latviešu valodas i - 12. klases 1.ieskaites mācību materiāls (c) #…" at bounding box center [374, 202] width 748 height 404
copy form "8 . Loremi do sitamet conse adipiscin el seddo eiusmodt incid utl etdolore magn…"
click at [366, 155] on h1 "10 ." at bounding box center [373, 145] width 451 height 29
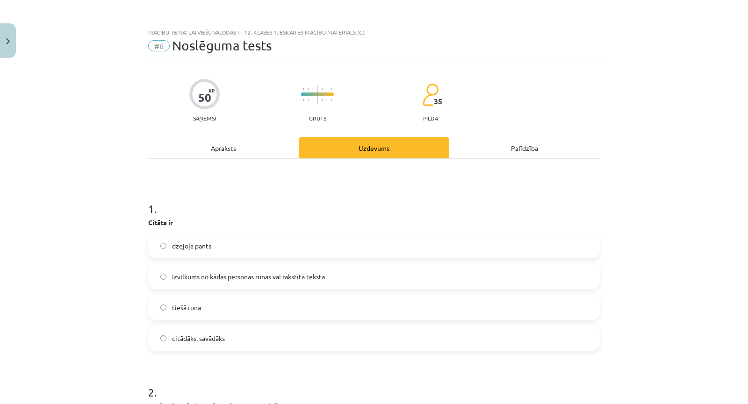
scroll to position [109, 0]
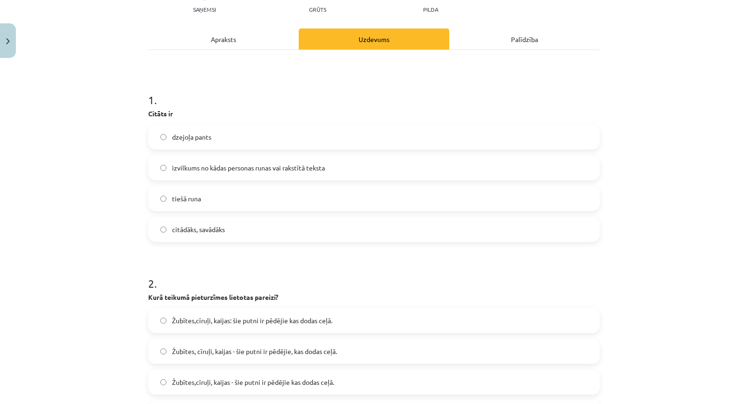
click at [206, 176] on label "izvilkums no kādas personas runas vai rakstītā teksta" at bounding box center [373, 167] width 449 height 23
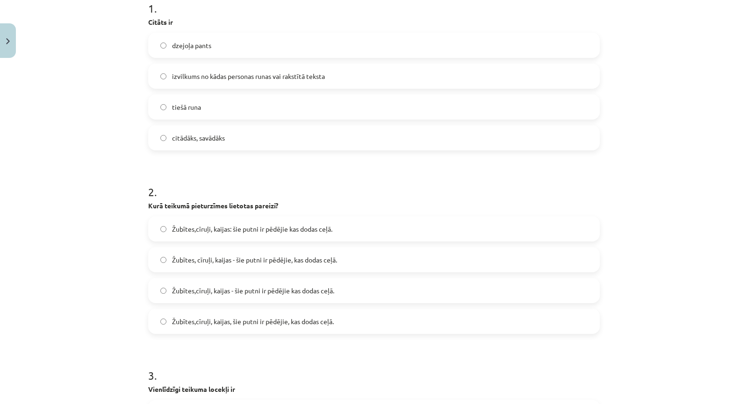
scroll to position [218, 0]
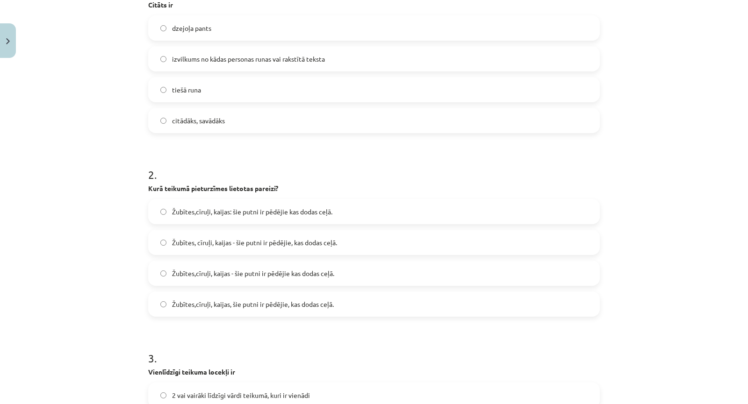
click at [259, 246] on span "Žubītes, cīruļi, kaijas - šie putni ir pēdējie, kas dodas ceļā." at bounding box center [254, 243] width 165 height 10
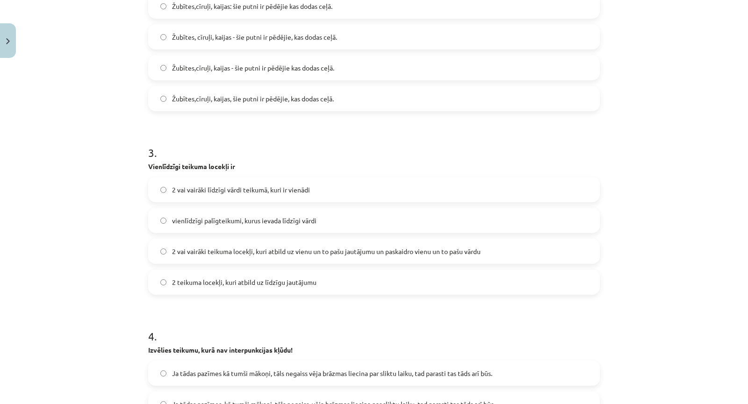
scroll to position [436, 0]
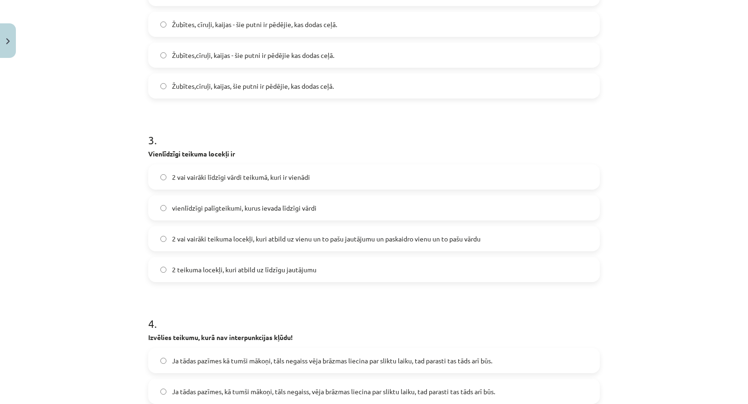
click at [269, 243] on span "2 vai vairāki teikuma locekļi, kuri atbild uz vienu un to pašu jautājumu un pas…" at bounding box center [326, 239] width 308 height 10
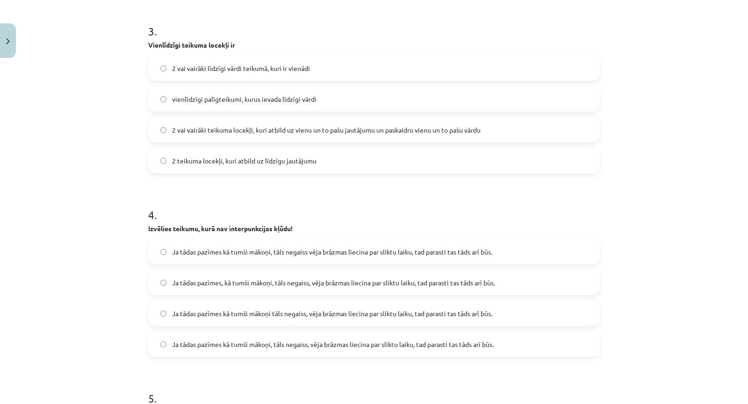
scroll to position [654, 0]
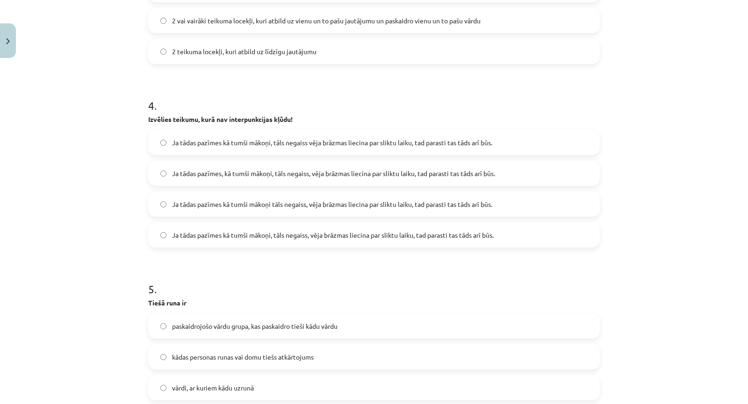
click at [308, 239] on span "Ja tādas pazīmes kā tumši mākoņi, tāls negaiss, vēja brāzmas liecina par sliktu…" at bounding box center [332, 235] width 321 height 10
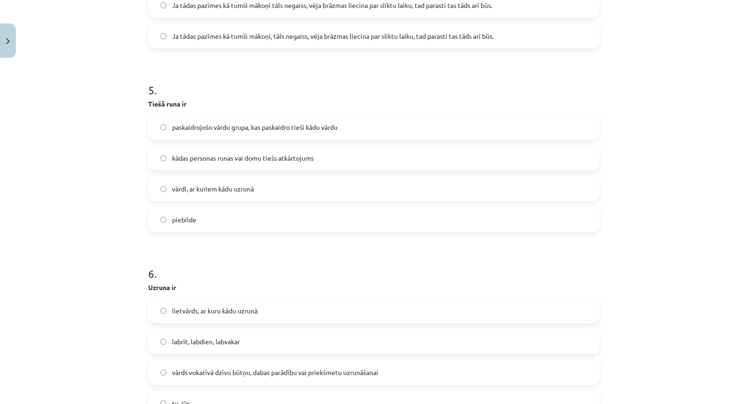
scroll to position [872, 0]
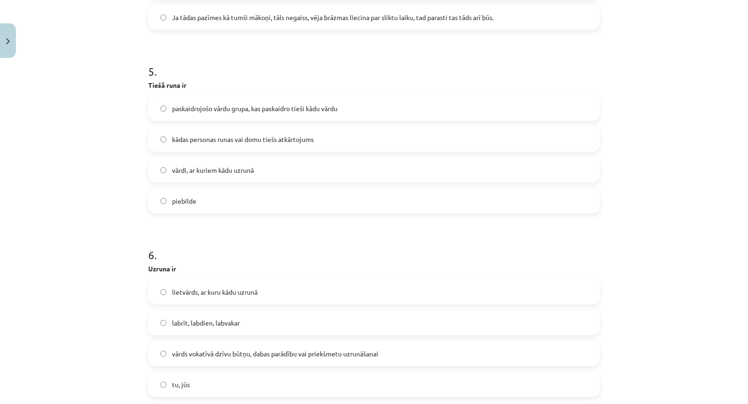
click at [201, 149] on label "kādas personas runas vai domu tiešs atkārtojums" at bounding box center [373, 139] width 449 height 23
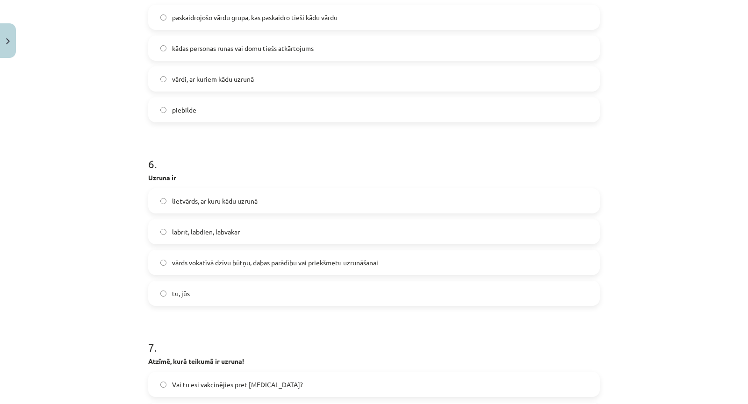
scroll to position [981, 0]
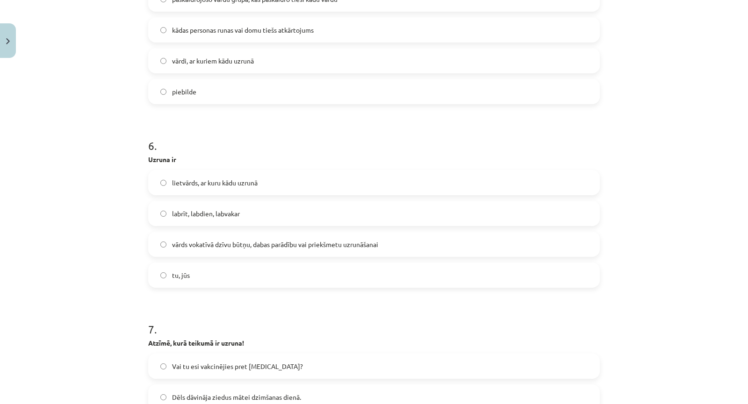
click at [233, 241] on span "vārds vokatīvā dzīvu būtņu, dabas parādību vai priekšmetu uzrunāšanai" at bounding box center [275, 245] width 206 height 10
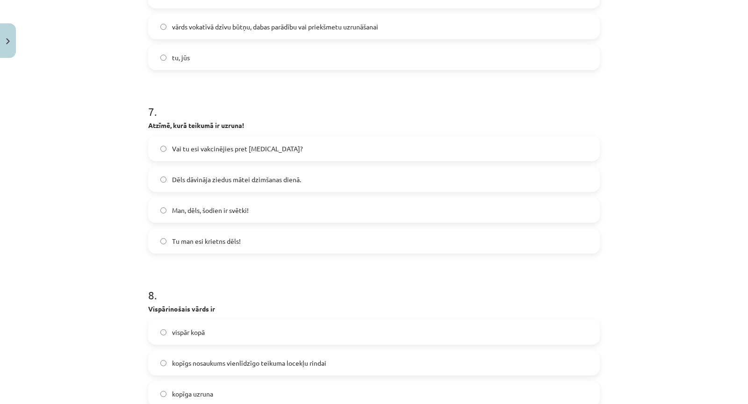
click at [202, 216] on label "Man, dēls, šodien ir svētki!" at bounding box center [373, 210] width 449 height 23
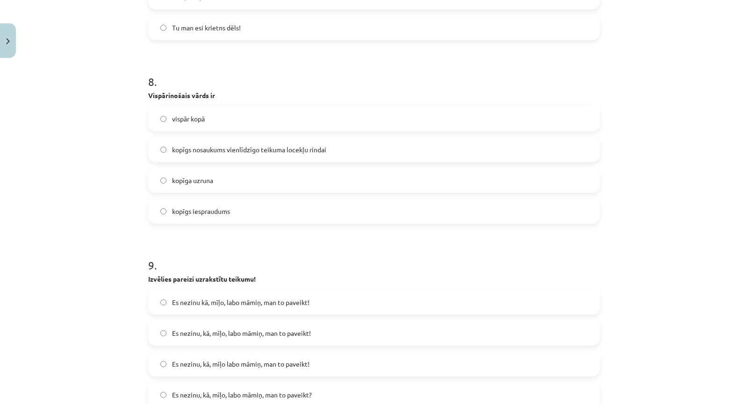
scroll to position [1417, 0]
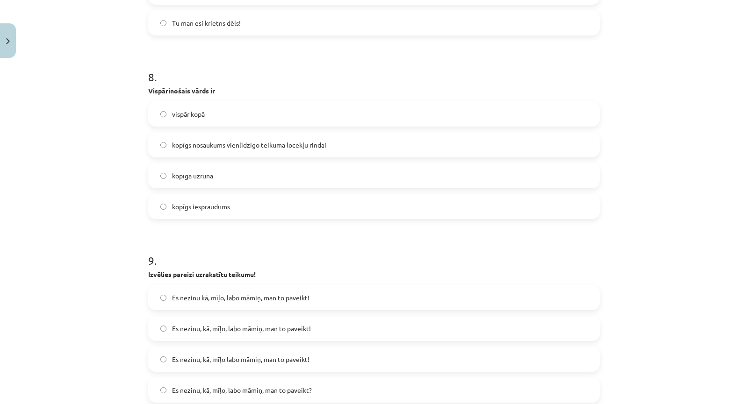
click at [213, 153] on label "kopīgs nosaukums vienlīdzīgo teikuma locekļu rindai" at bounding box center [373, 144] width 449 height 23
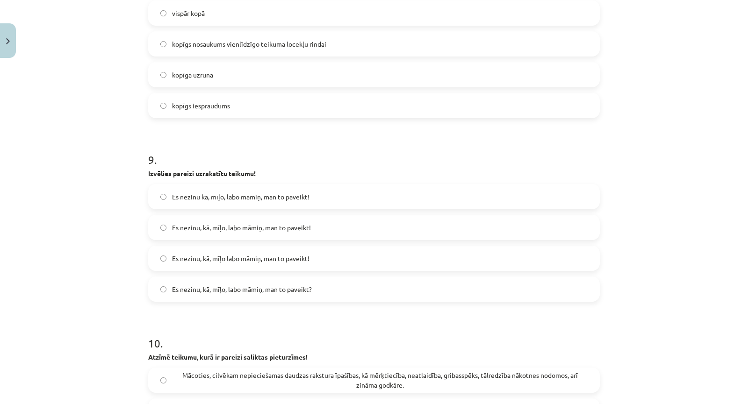
scroll to position [1635, 0]
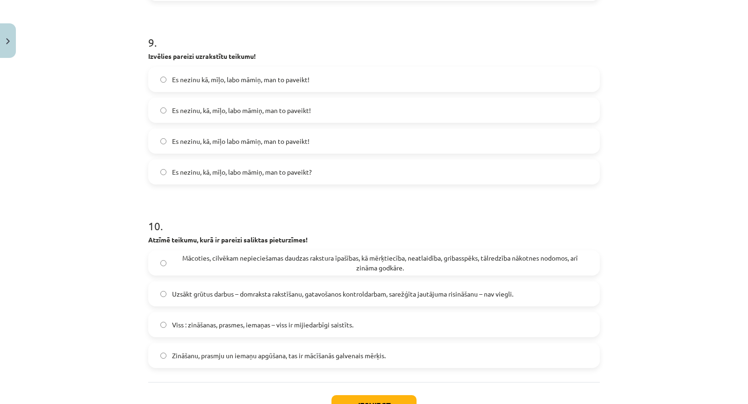
click at [226, 135] on label "Es nezinu, kā, mīļo labo māmiņ, man to paveikt!" at bounding box center [373, 140] width 449 height 23
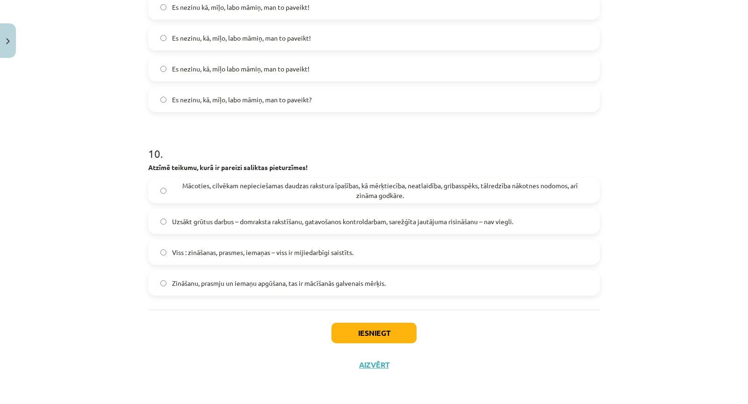
click at [204, 220] on span "Uzsākt grūtus darbus – domraksta rakstīšanu, gatavošanos kontroldarbam, sarežģī…" at bounding box center [342, 222] width 341 height 10
click at [371, 326] on button "Iesniegt" at bounding box center [373, 333] width 85 height 21
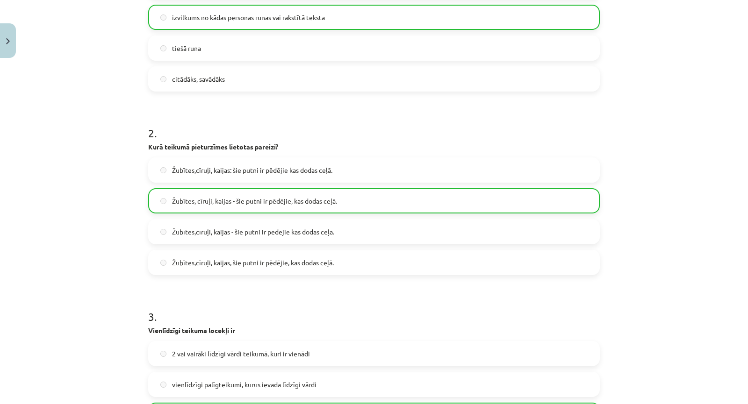
scroll to position [0, 0]
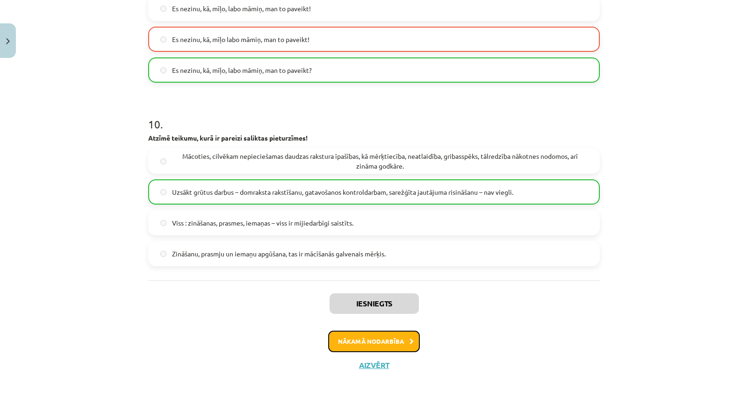
click at [379, 335] on button "Nākamā nodarbība" at bounding box center [374, 341] width 92 height 21
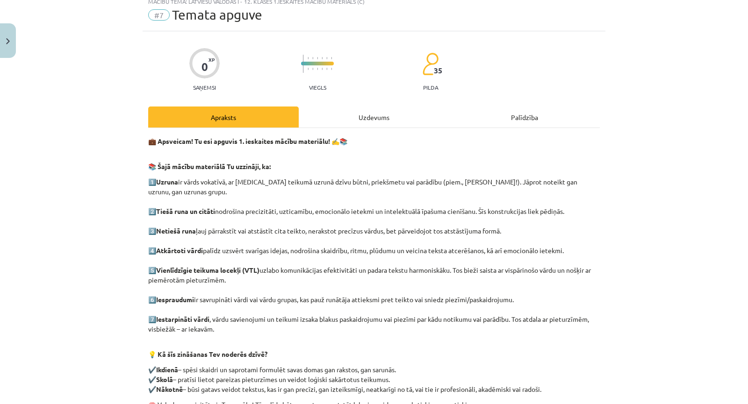
scroll to position [23, 0]
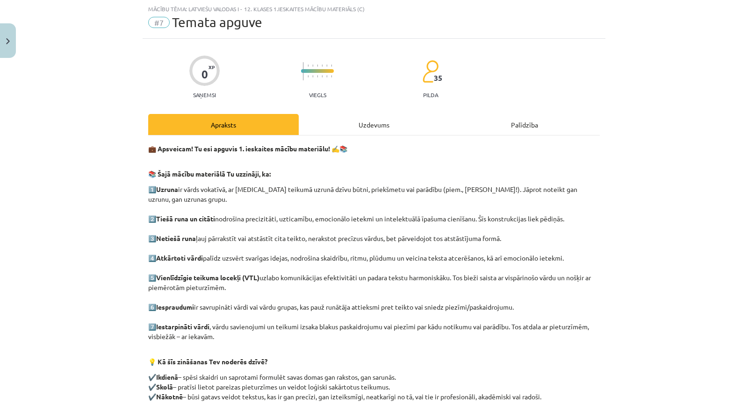
click at [355, 130] on div "Uzdevums" at bounding box center [374, 124] width 150 height 21
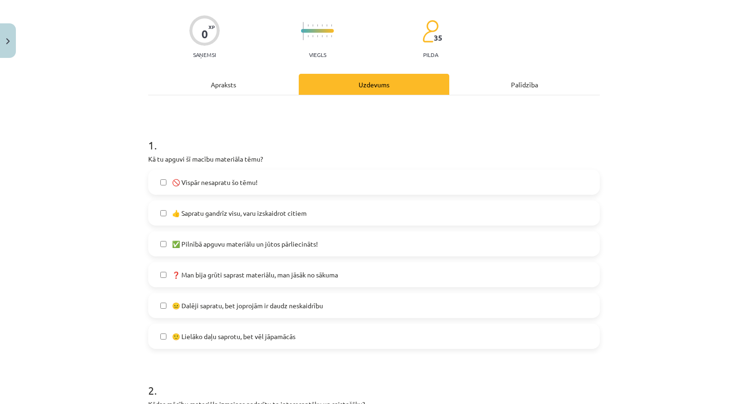
scroll to position [0, 0]
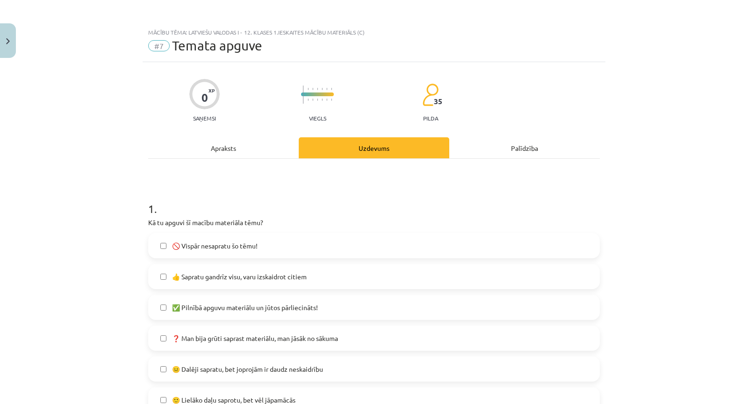
click at [232, 158] on div "Apraksts" at bounding box center [223, 147] width 150 height 21
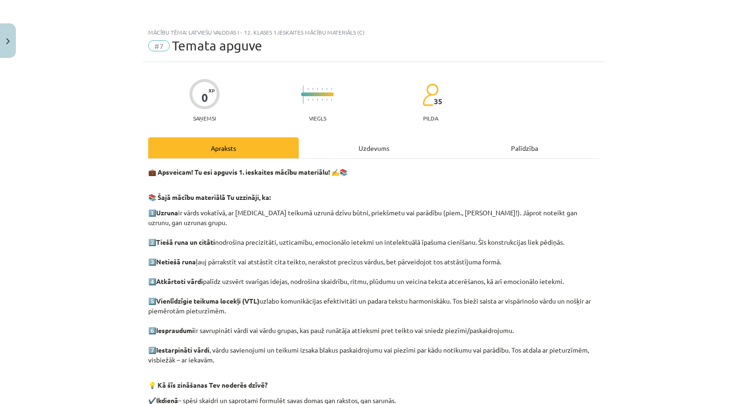
click at [394, 138] on div "Uzdevums" at bounding box center [374, 147] width 150 height 21
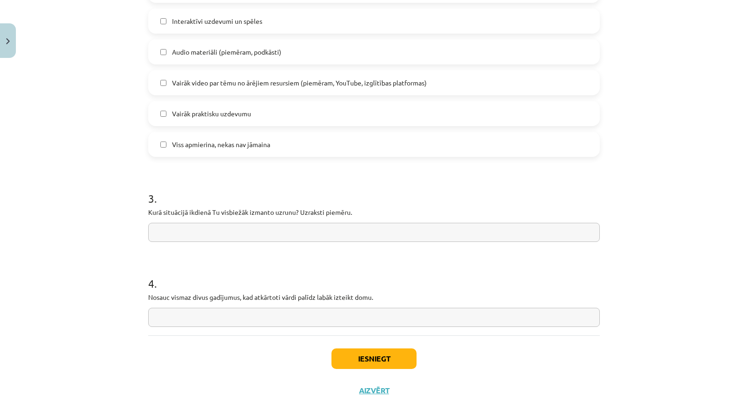
scroll to position [677, 0]
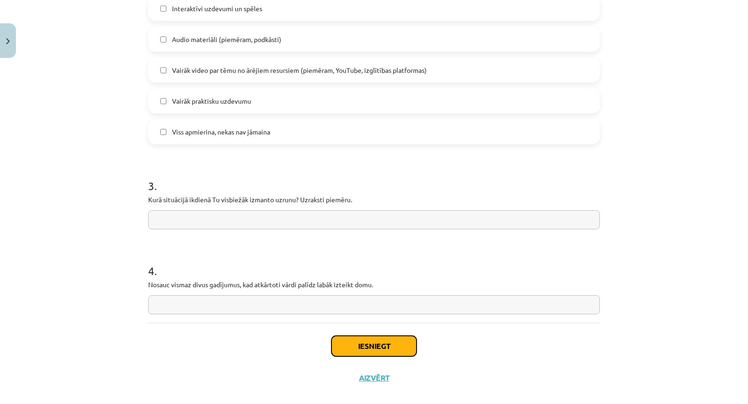
click at [373, 341] on button "Iesniegt" at bounding box center [373, 346] width 85 height 21
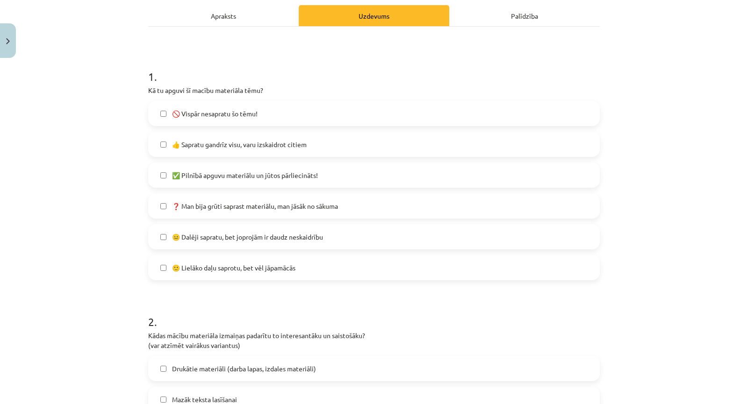
scroll to position [23, 0]
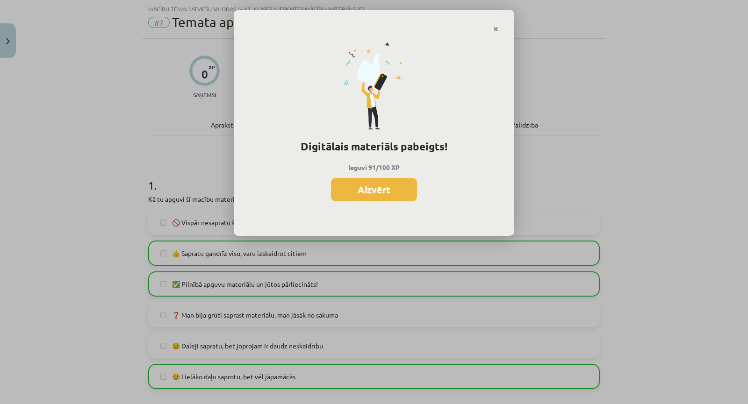
click at [299, 271] on div "Digitālais materiāls pabeigts! Ieguvi 91/100 XP Aizvērt" at bounding box center [374, 202] width 748 height 404
click at [497, 31] on icon "Close" at bounding box center [495, 29] width 5 height 7
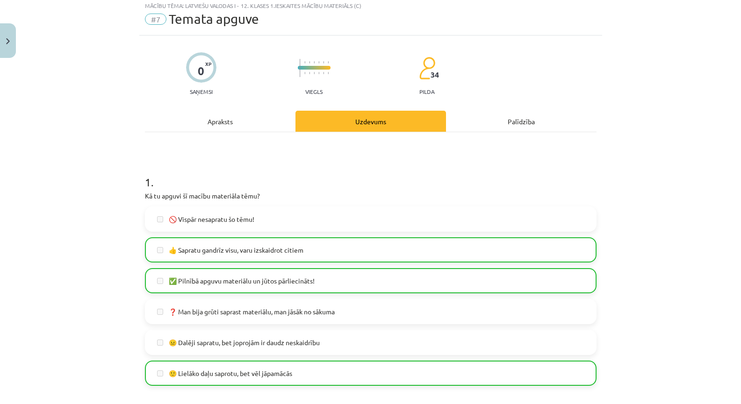
scroll to position [0, 0]
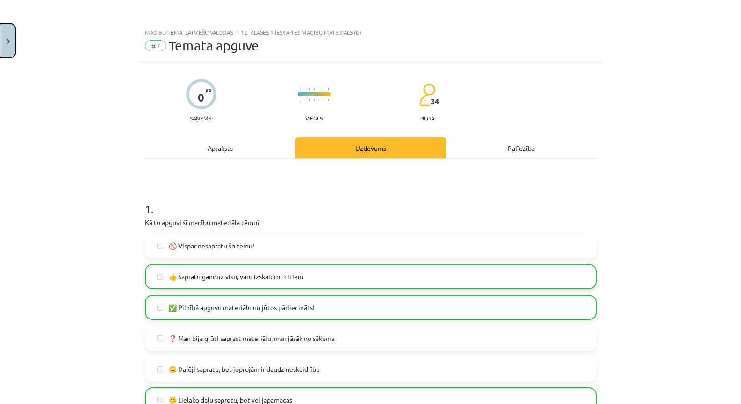
click at [0, 35] on button "Close" at bounding box center [8, 40] width 16 height 35
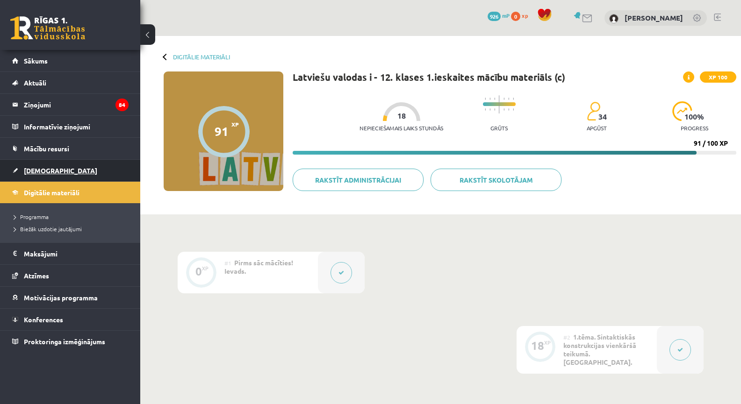
click at [62, 171] on link "[DEMOGRAPHIC_DATA]" at bounding box center [70, 170] width 116 height 21
